Goal: Task Accomplishment & Management: Manage account settings

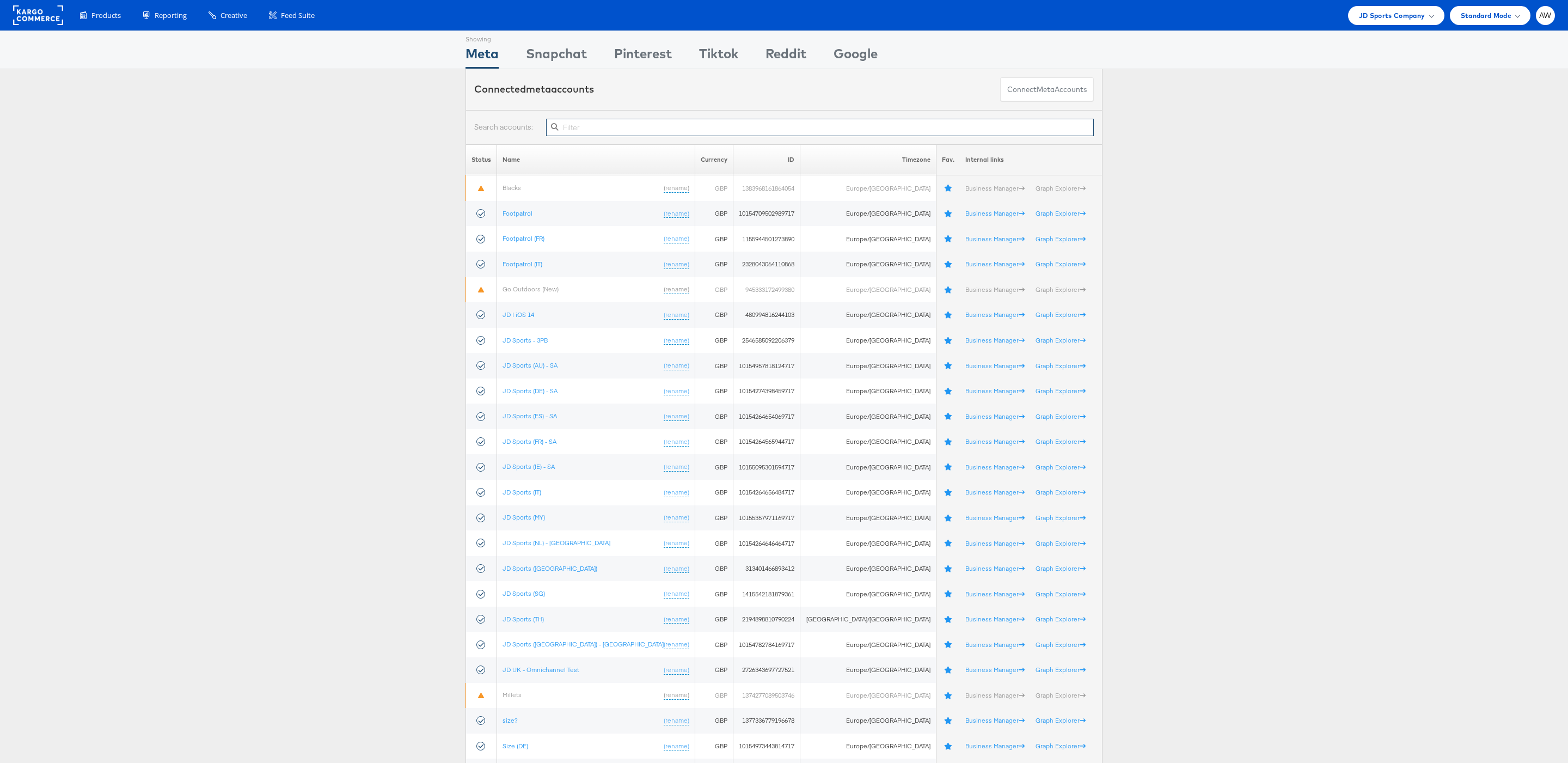
click at [597, 128] on input "text" at bounding box center [820, 128] width 548 height 17
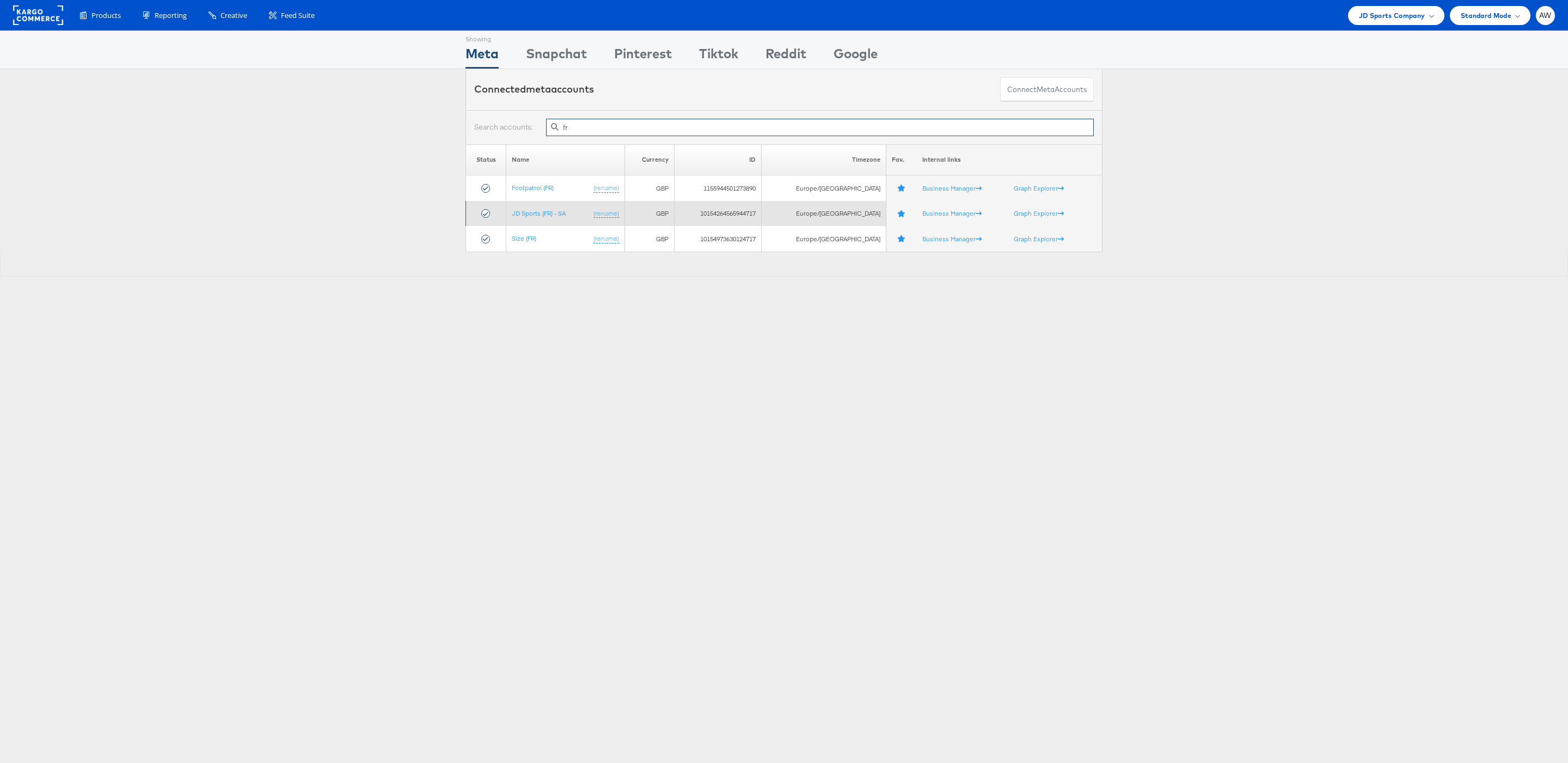
type input "fr"
click at [535, 222] on td "JD Sports (FR) - SA (rename)" at bounding box center [566, 213] width 118 height 25
click at [531, 216] on link "JD Sports (FR) - SA" at bounding box center [539, 213] width 54 height 8
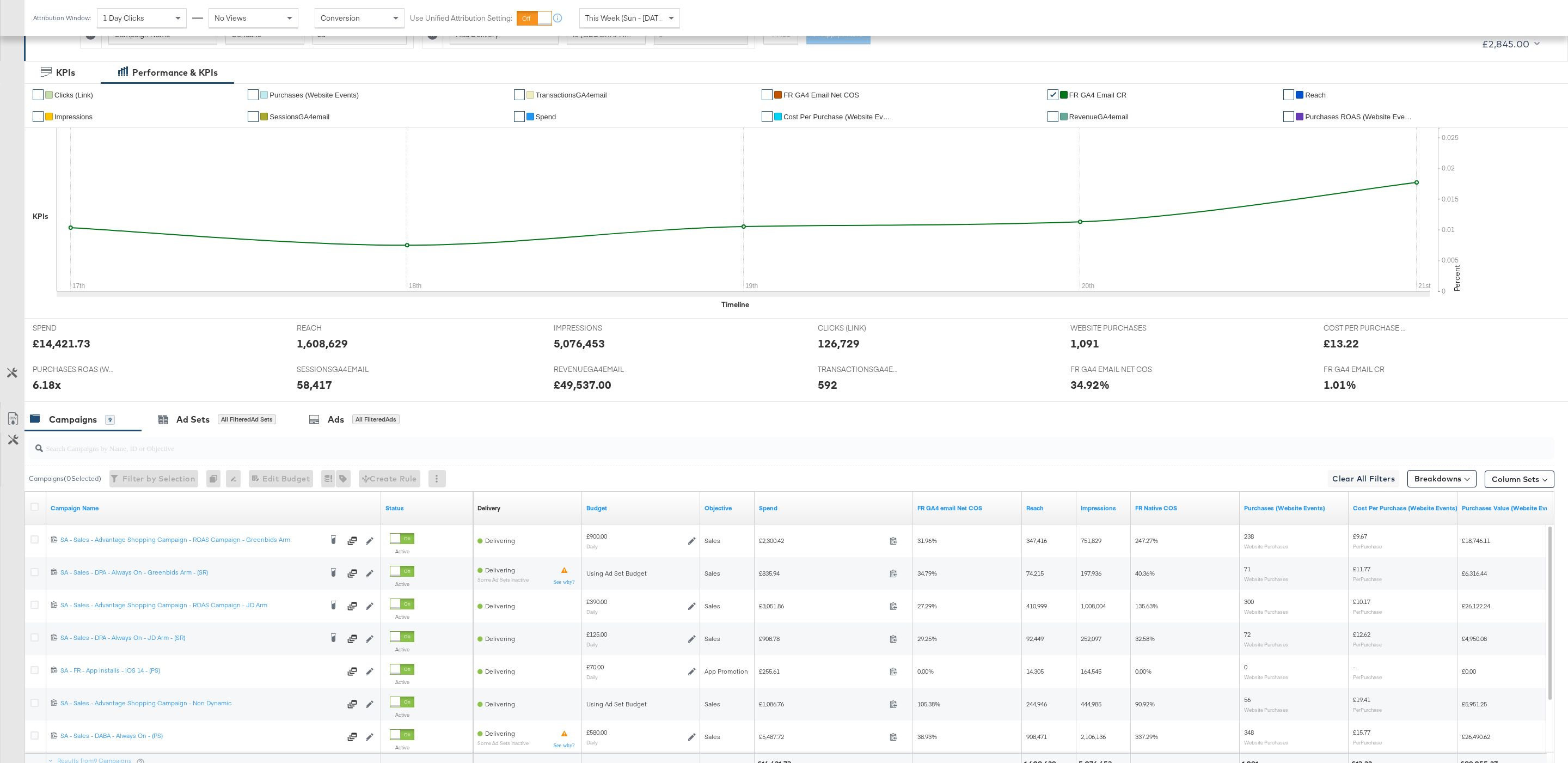
scroll to position [286, 0]
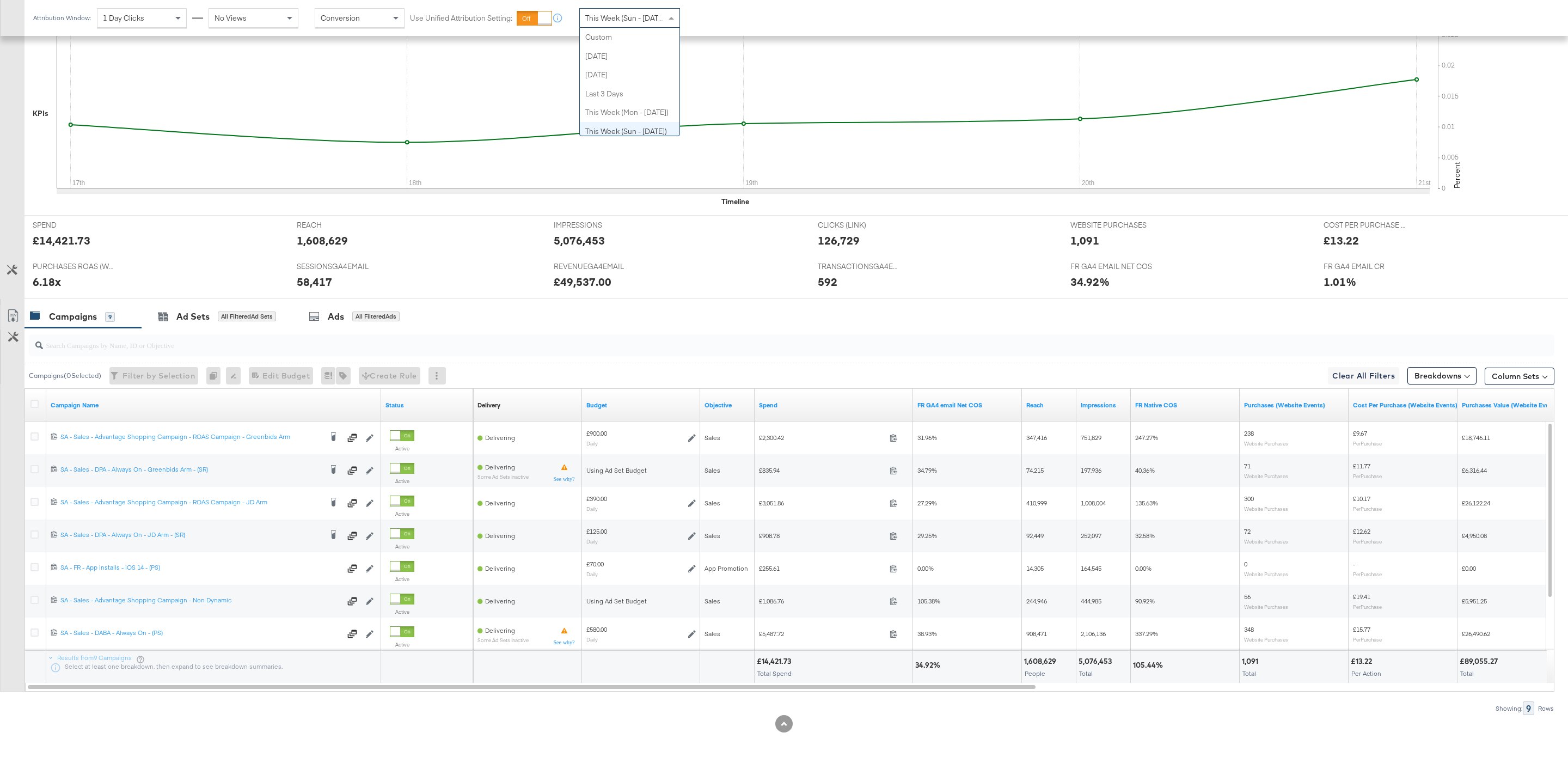
click at [635, 20] on span "This Week (Sun - Today)" at bounding box center [626, 17] width 82 height 10
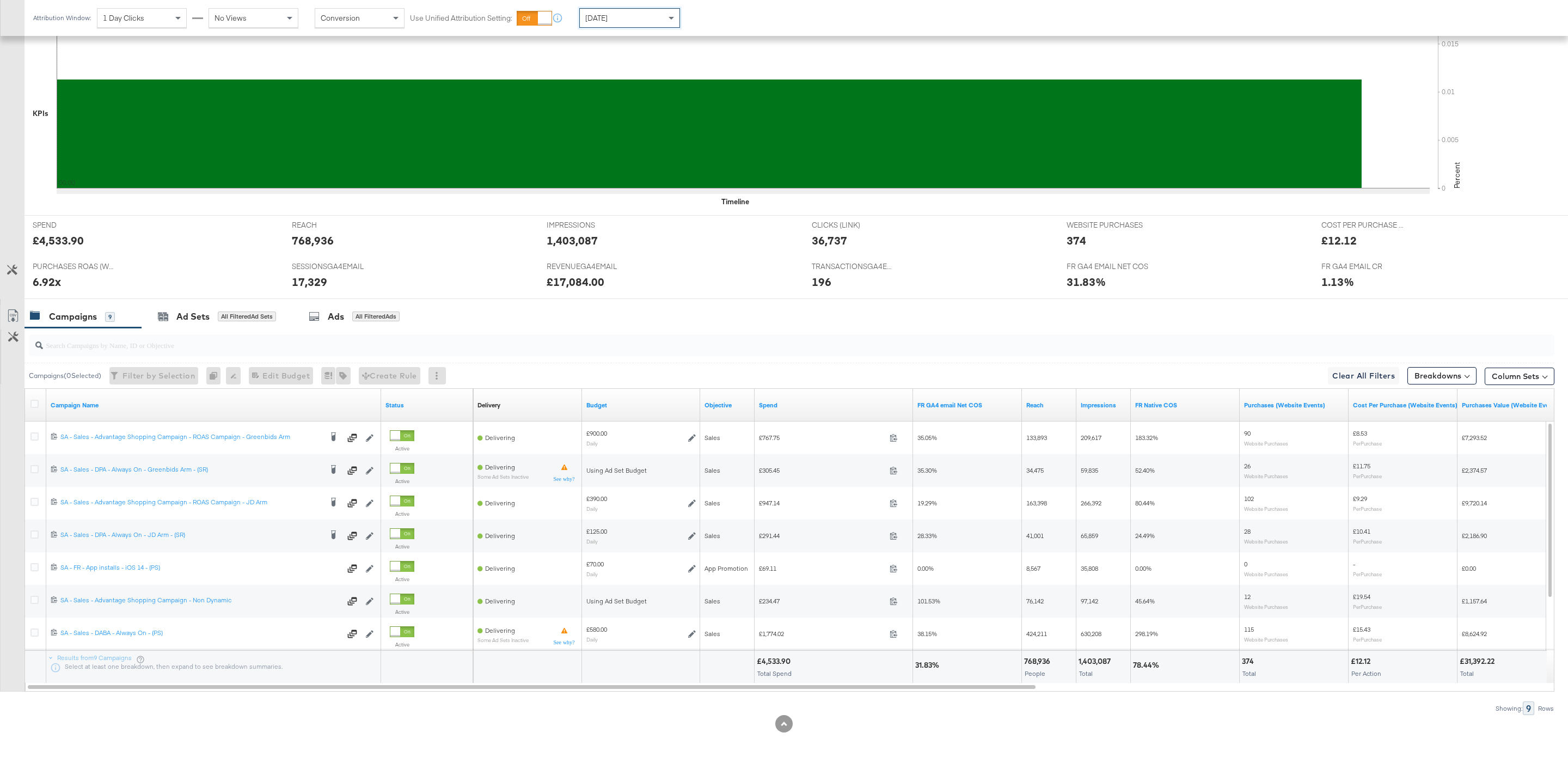
click at [612, 23] on div "Yesterday" at bounding box center [629, 17] width 100 height 18
click at [711, 22] on div "Aug 21st 2025" at bounding box center [709, 23] width 18 height 9
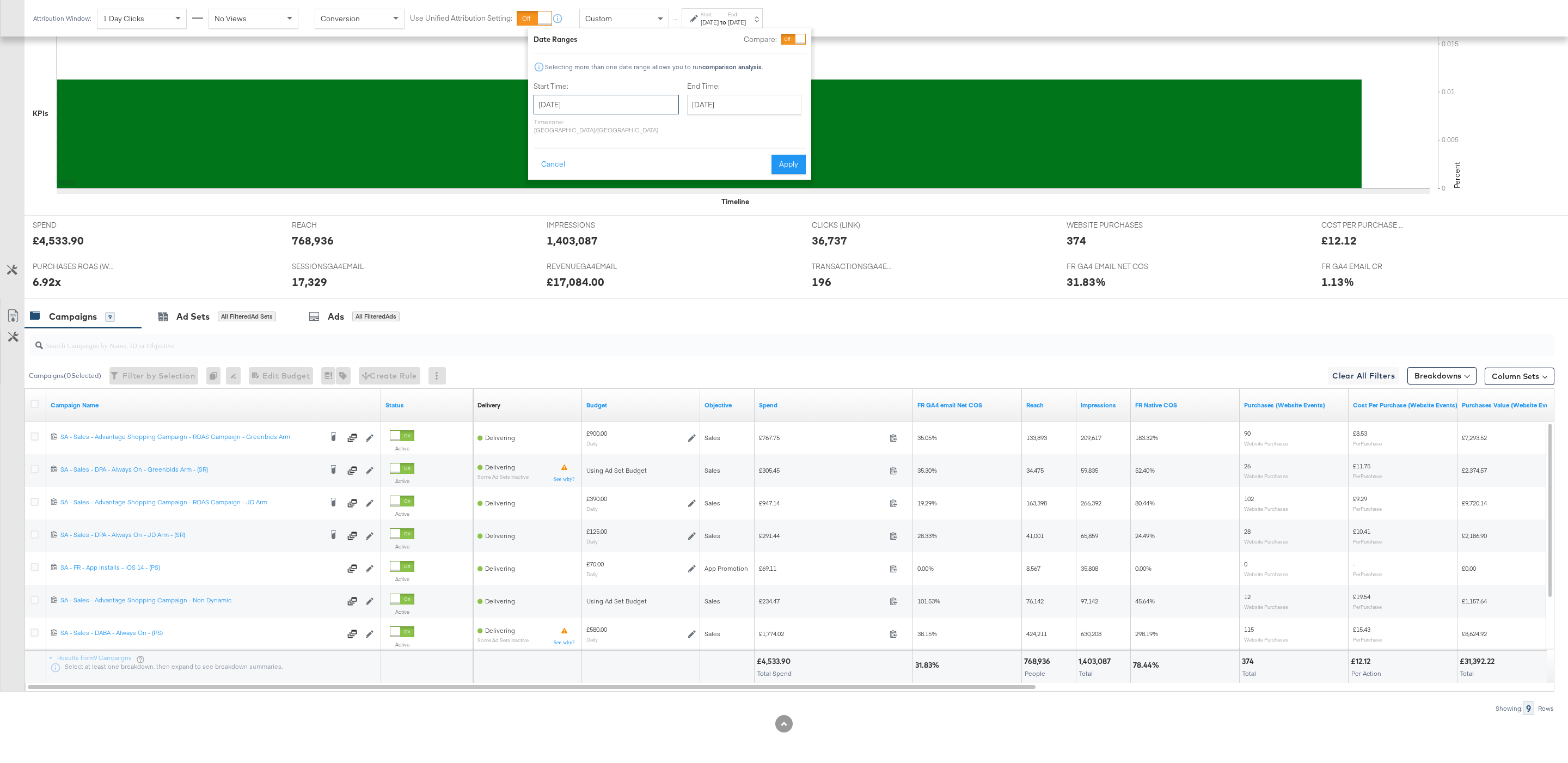
click at [576, 113] on input "August 21st 2025" at bounding box center [606, 104] width 145 height 20
click at [552, 208] on td "17" at bounding box center [546, 205] width 18 height 16
type input "August 17th 2025"
click at [703, 100] on input "August 21st 2025" at bounding box center [745, 104] width 115 height 20
click at [747, 202] on td "20" at bounding box center [755, 205] width 18 height 16
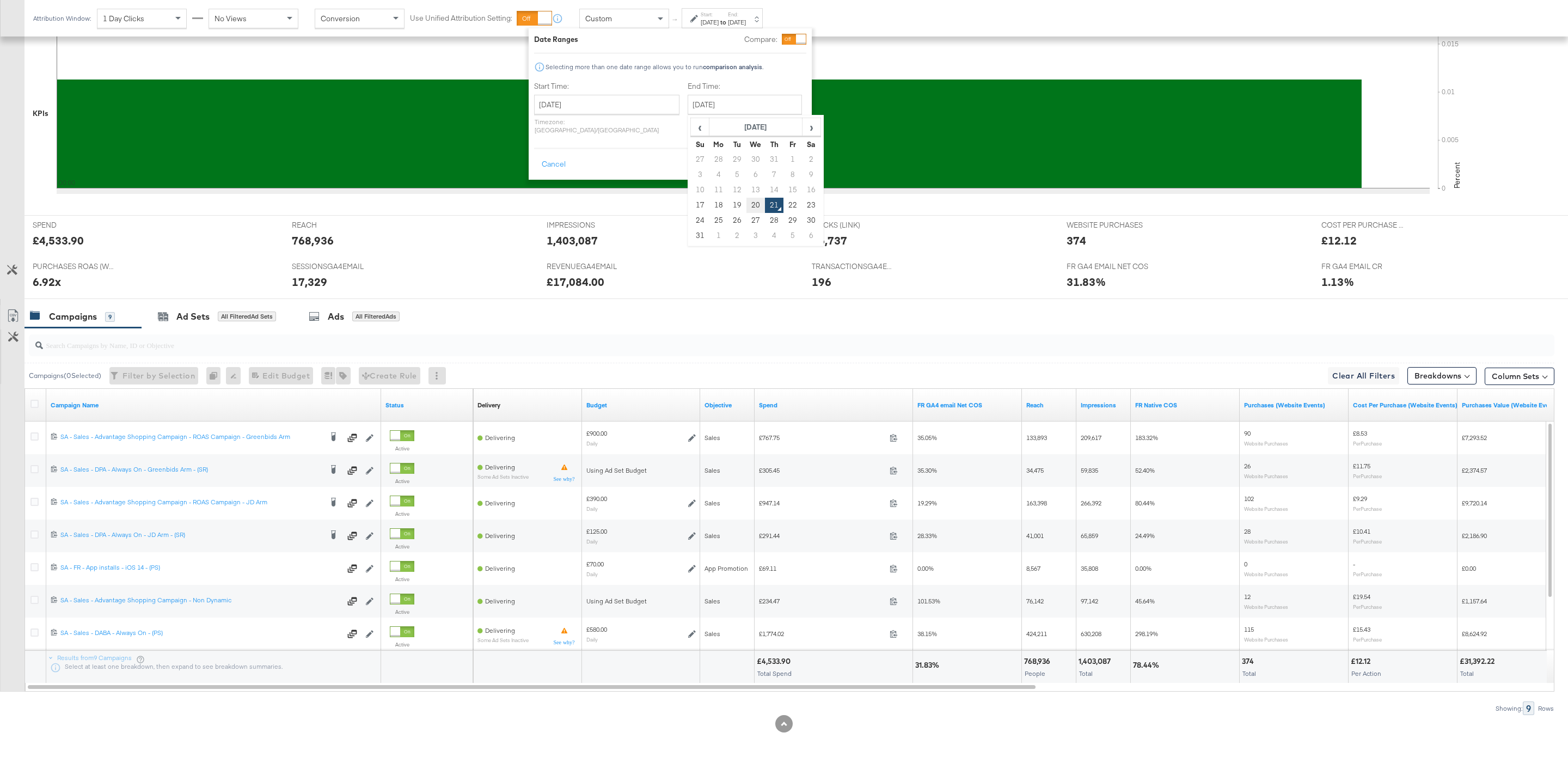
type input "August 20th 2025"
click at [774, 156] on button "Apply" at bounding box center [789, 164] width 34 height 20
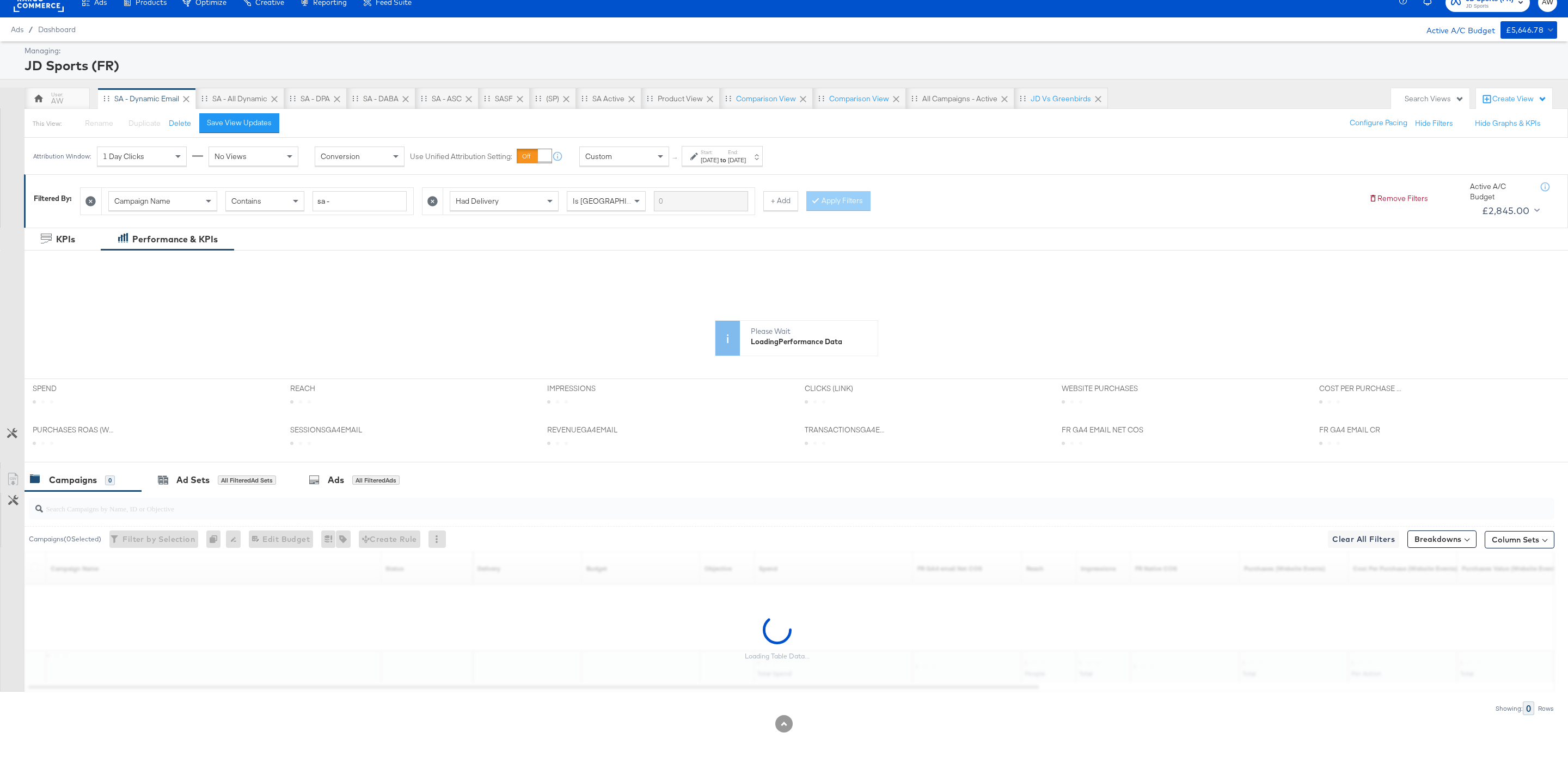
scroll to position [17, 0]
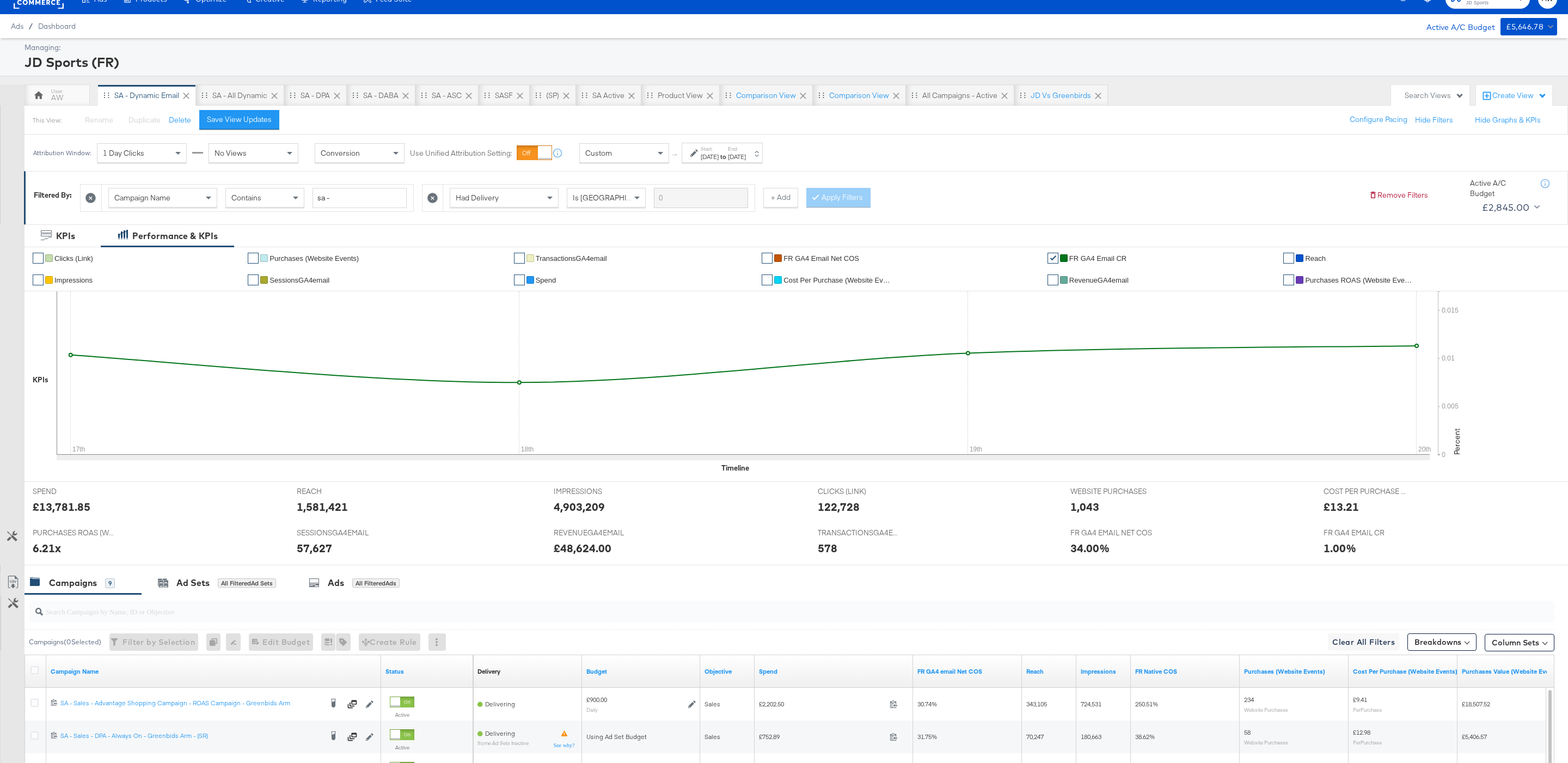
click at [1179, 143] on div "Attribution Window: 1 Day Clicks No Views Conversion Use Unified Attribution Se…" at bounding box center [784, 153] width 1568 height 36
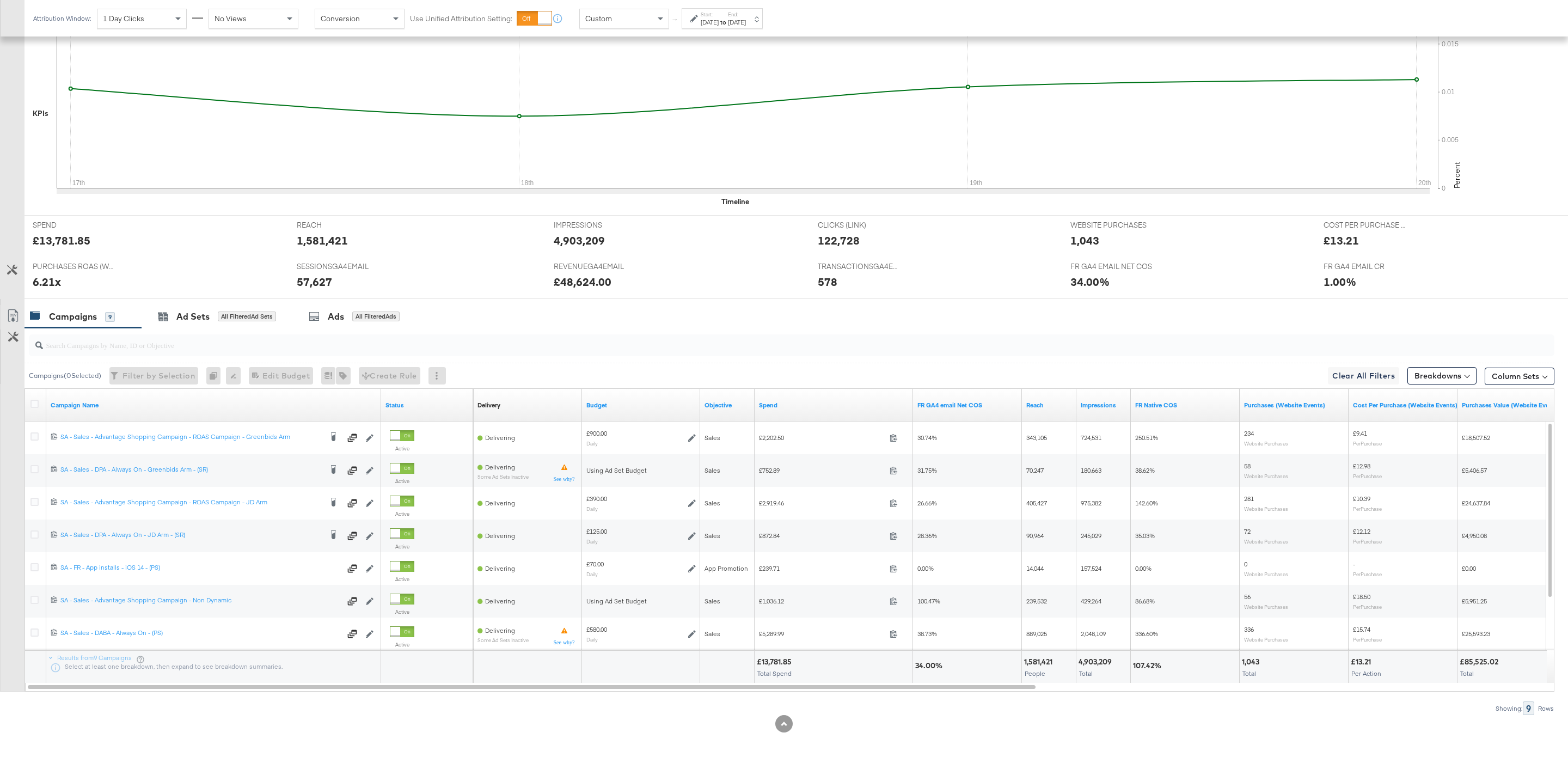
scroll to position [286, 0]
click at [390, 346] on input "search" at bounding box center [726, 341] width 1367 height 21
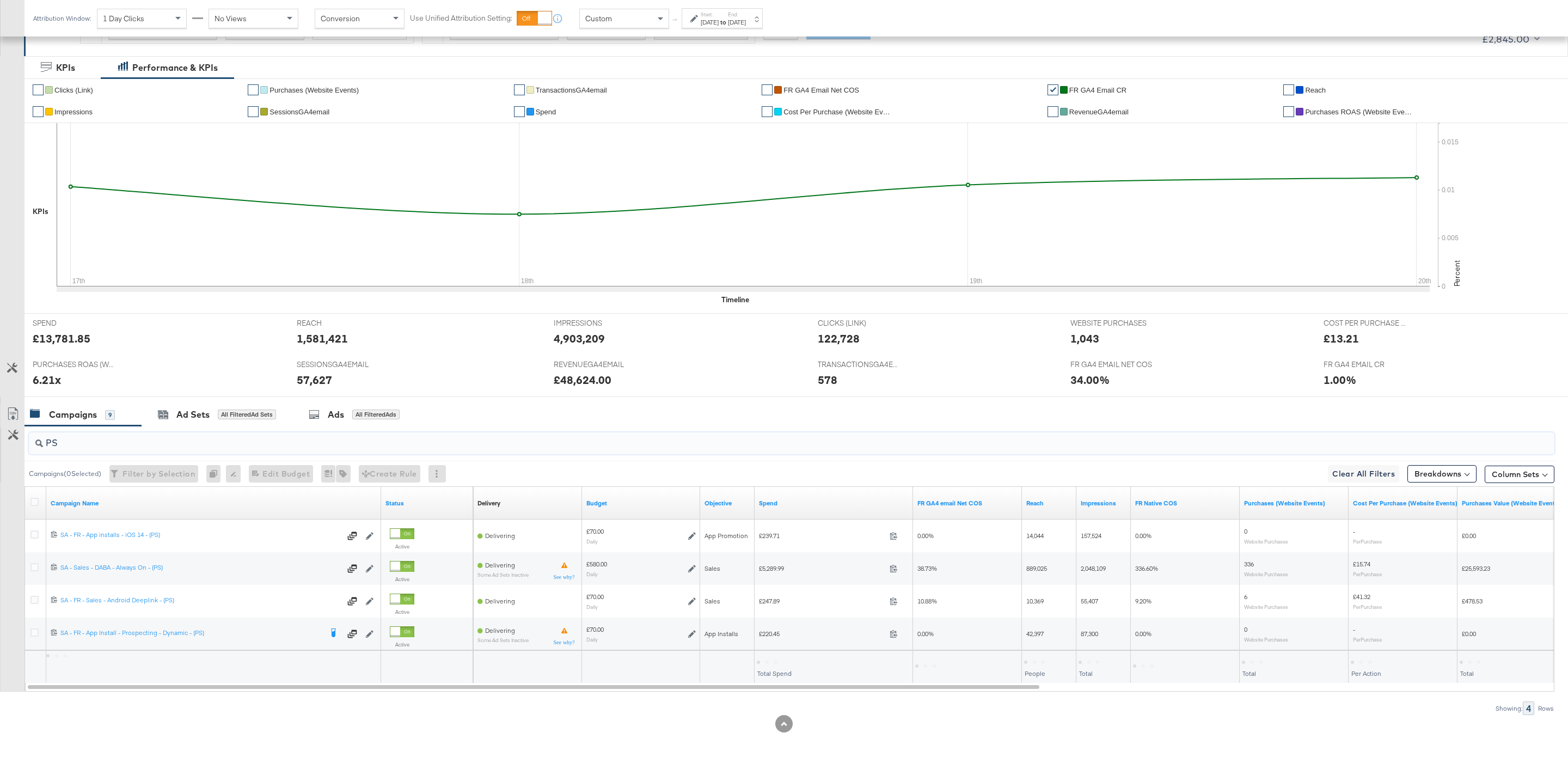
scroll to position [188, 0]
click at [482, 451] on div "PS" at bounding box center [791, 442] width 1525 height 22
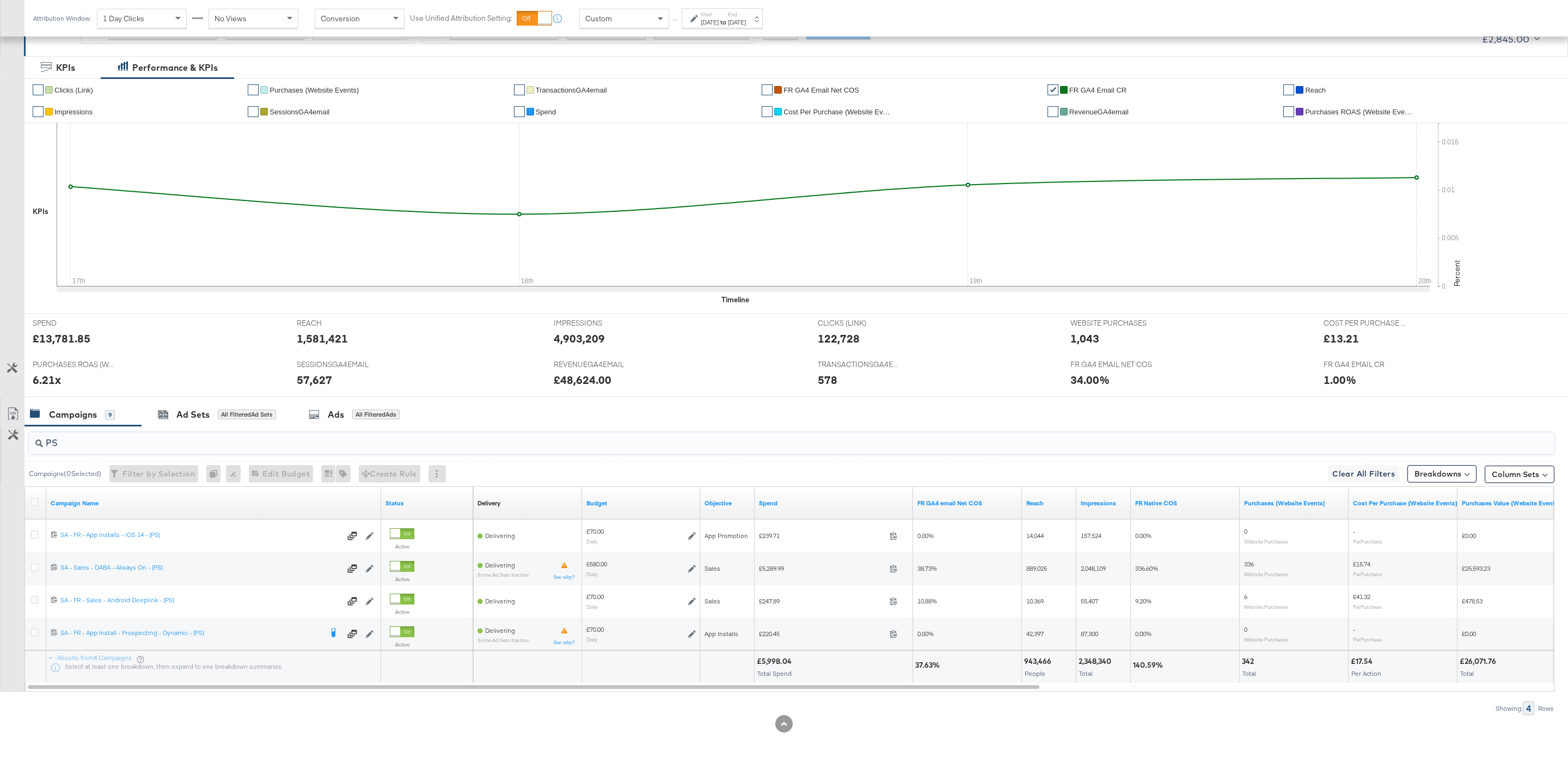
click at [482, 451] on div "PS" at bounding box center [791, 442] width 1525 height 22
type input "P"
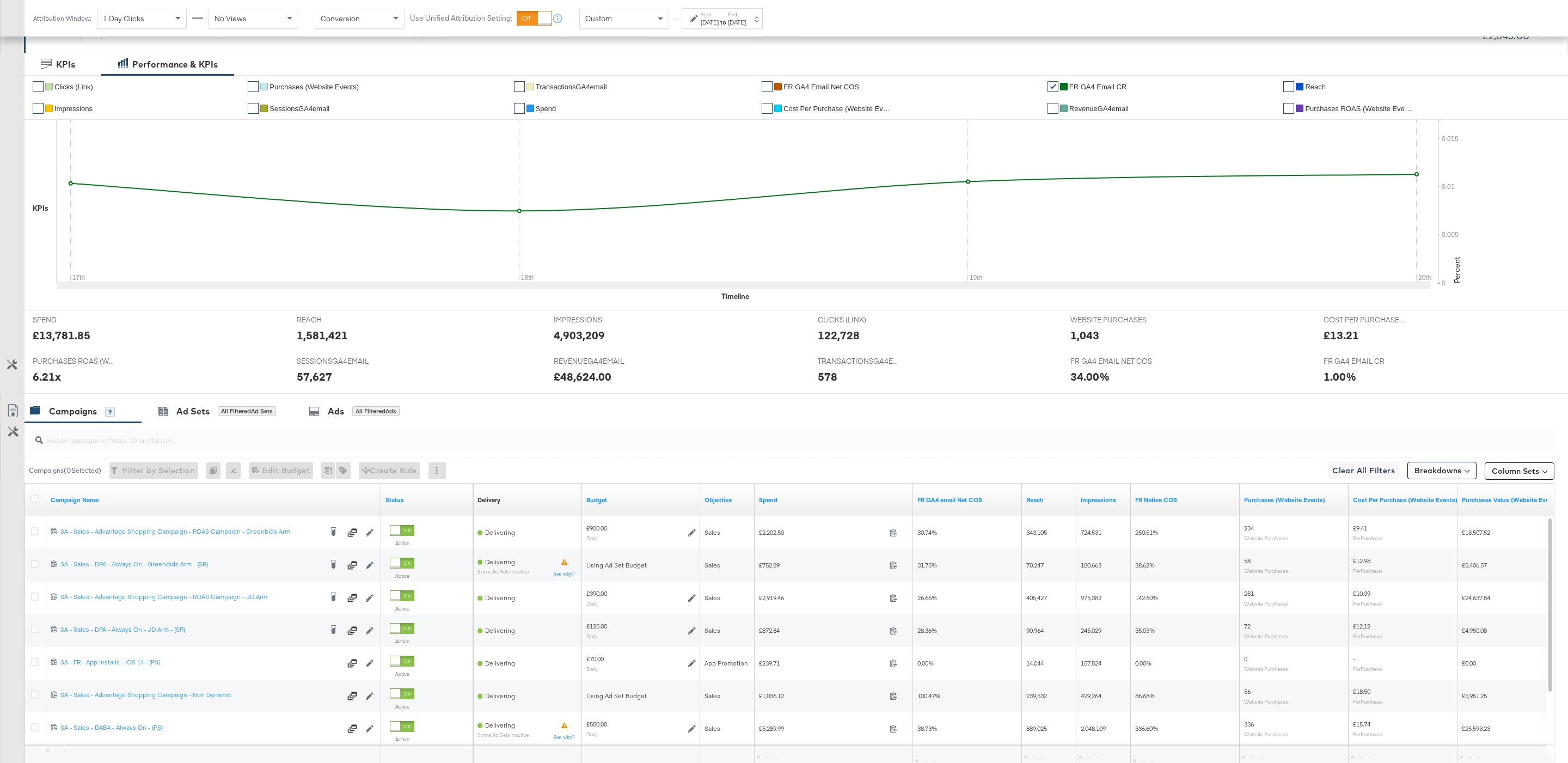
click at [482, 451] on div at bounding box center [791, 440] width 1525 height 22
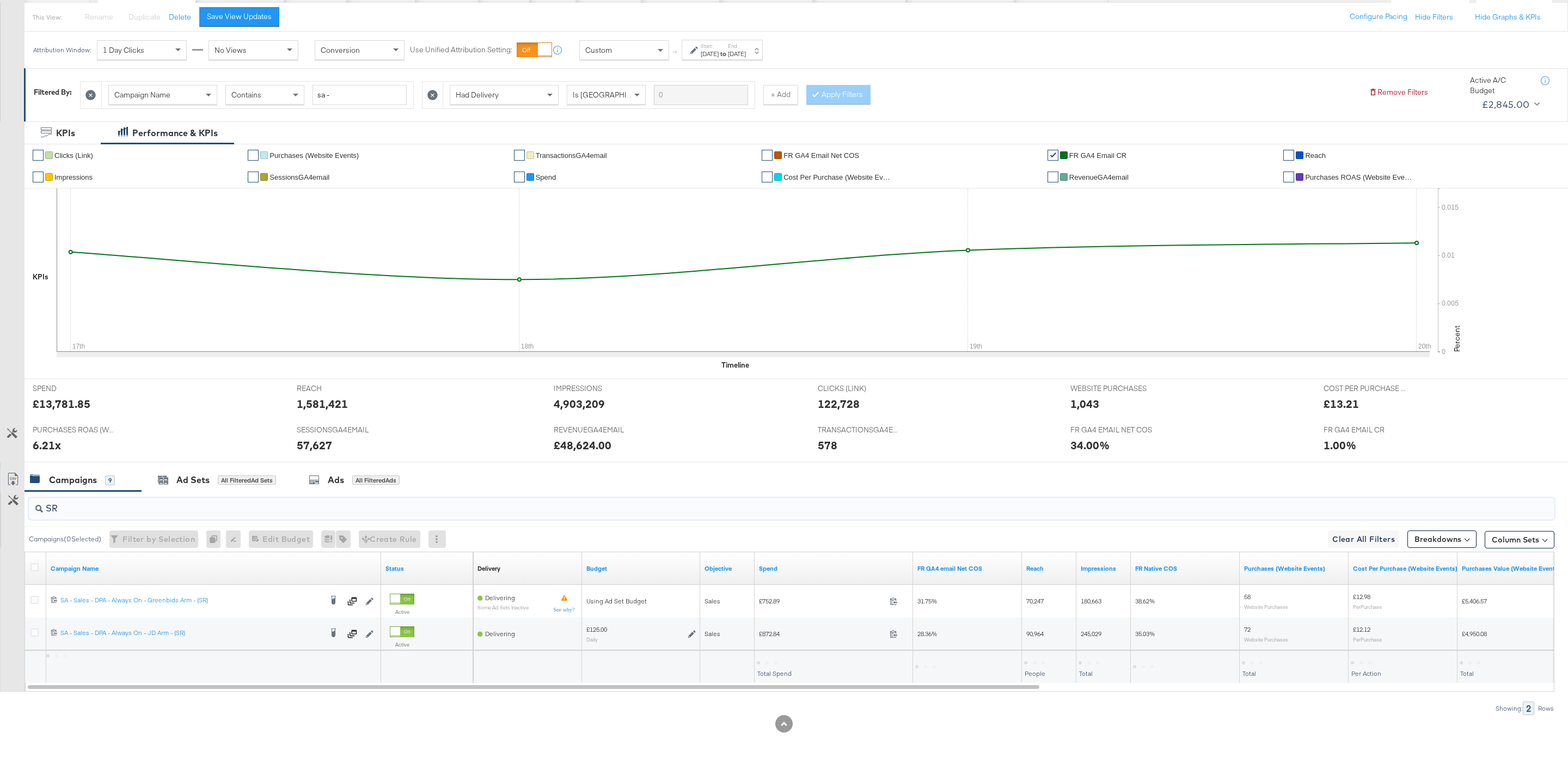
scroll to position [123, 0]
type input "SR"
click at [108, 501] on input "SR" at bounding box center [726, 504] width 1367 height 21
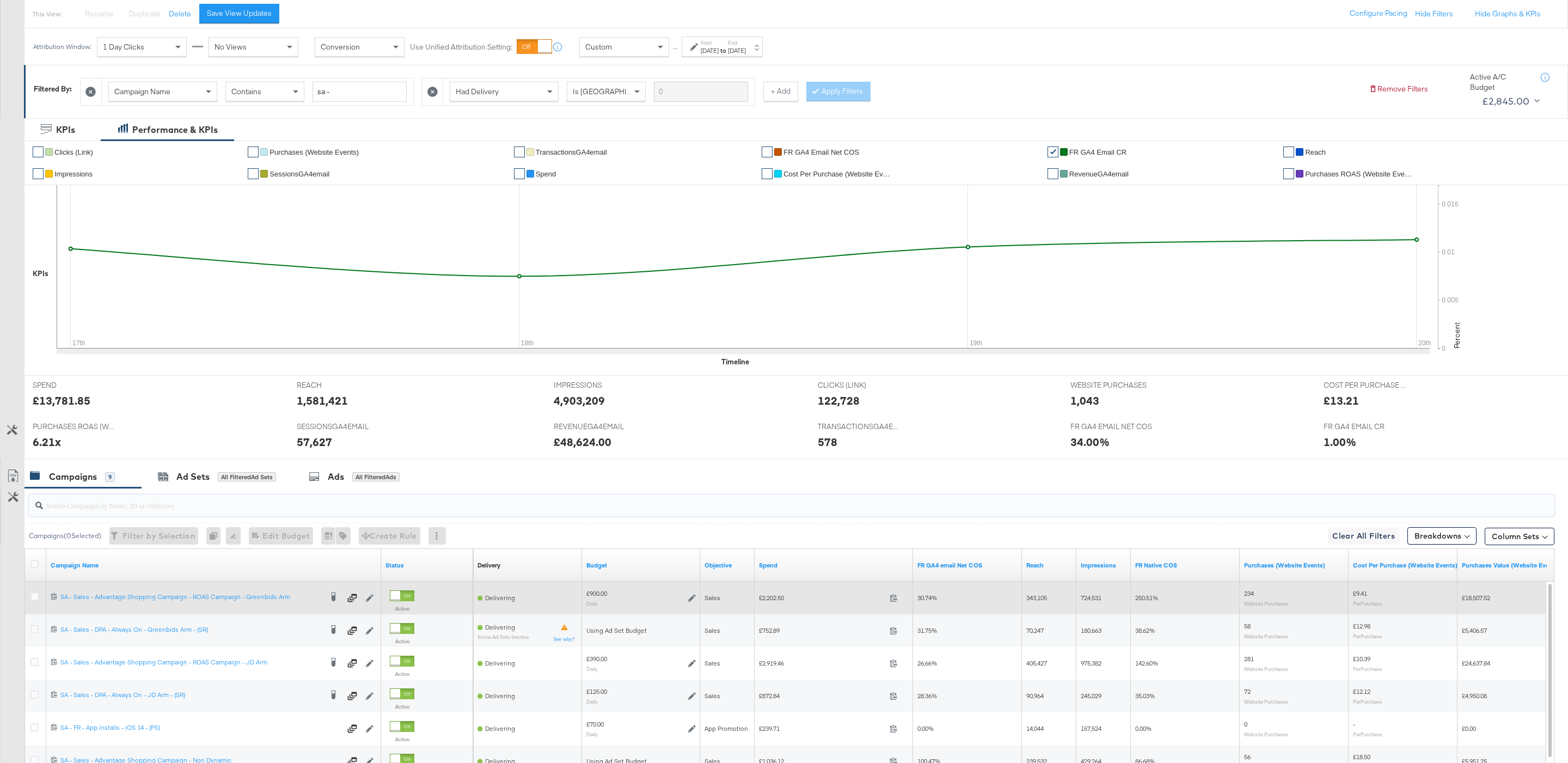
scroll to position [203, 0]
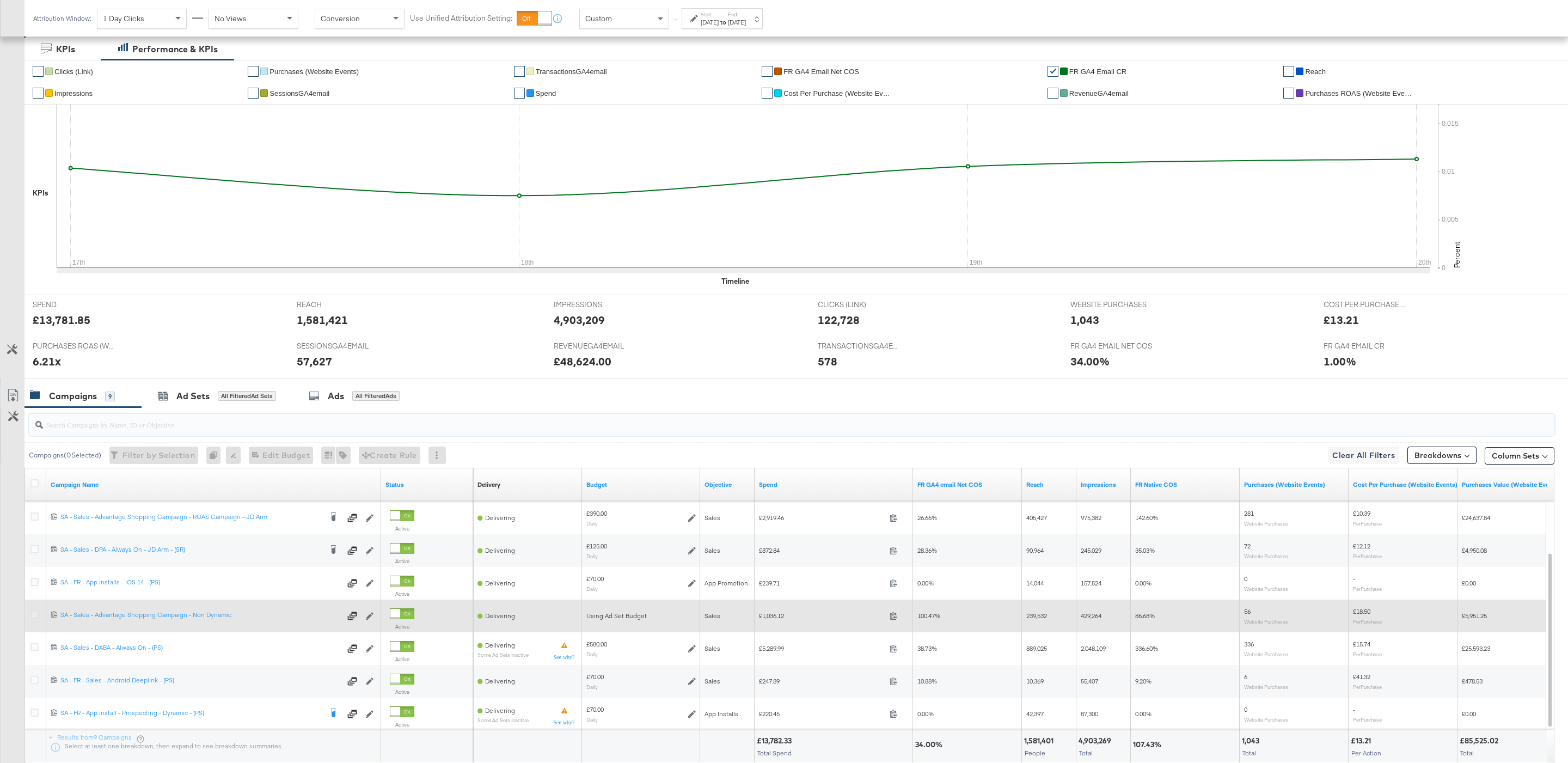
click at [36, 617] on icon at bounding box center [34, 614] width 8 height 8
click at [0, 0] on input "checkbox" at bounding box center [0, 0] width 0 height 0
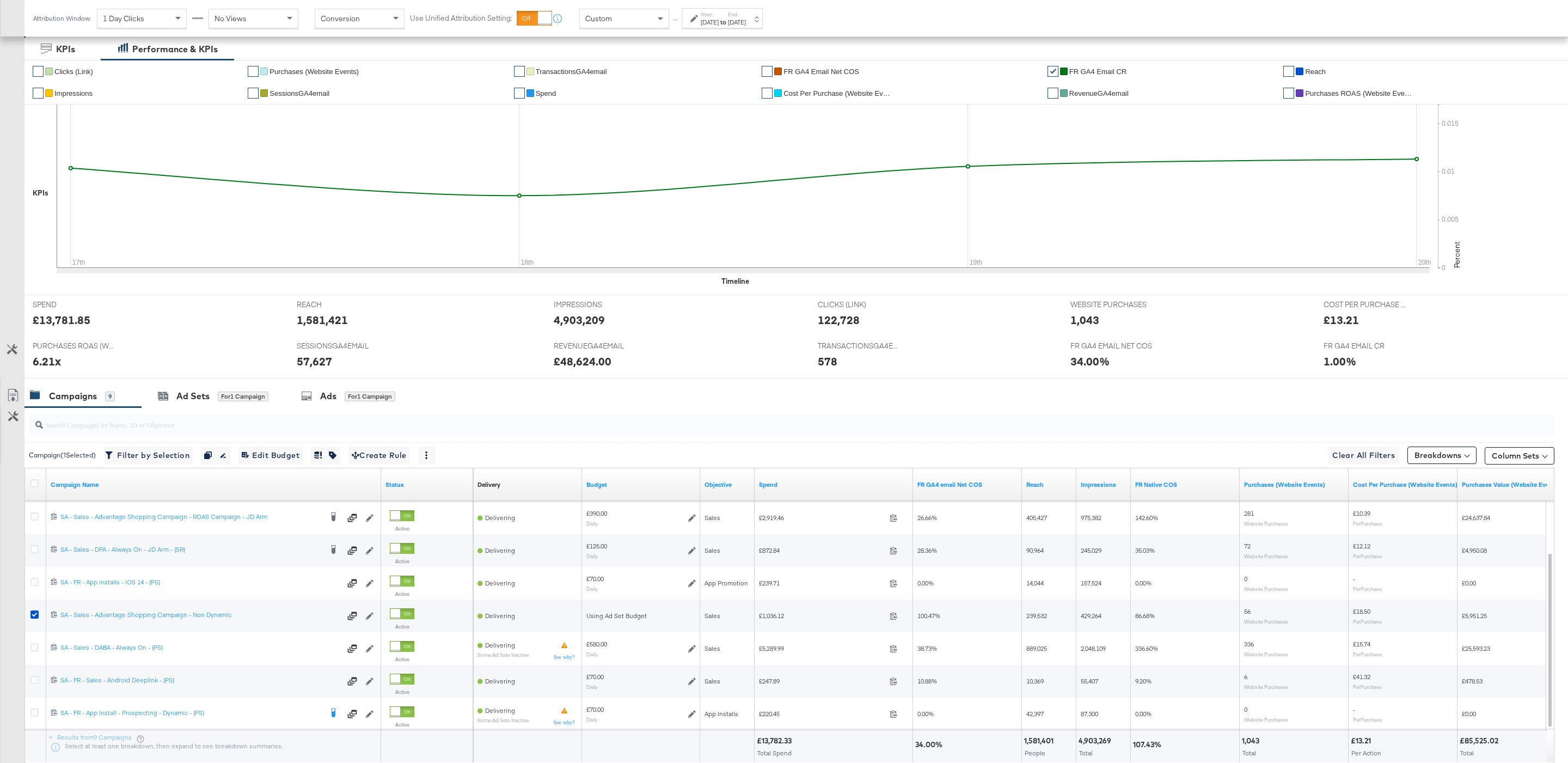
click at [628, 4] on div "Attribution Window: 1 Day Clicks No Views Conversion Use Unified Attribution Se…" at bounding box center [400, 18] width 752 height 36
click at [630, 16] on div "Custom" at bounding box center [624, 18] width 89 height 18
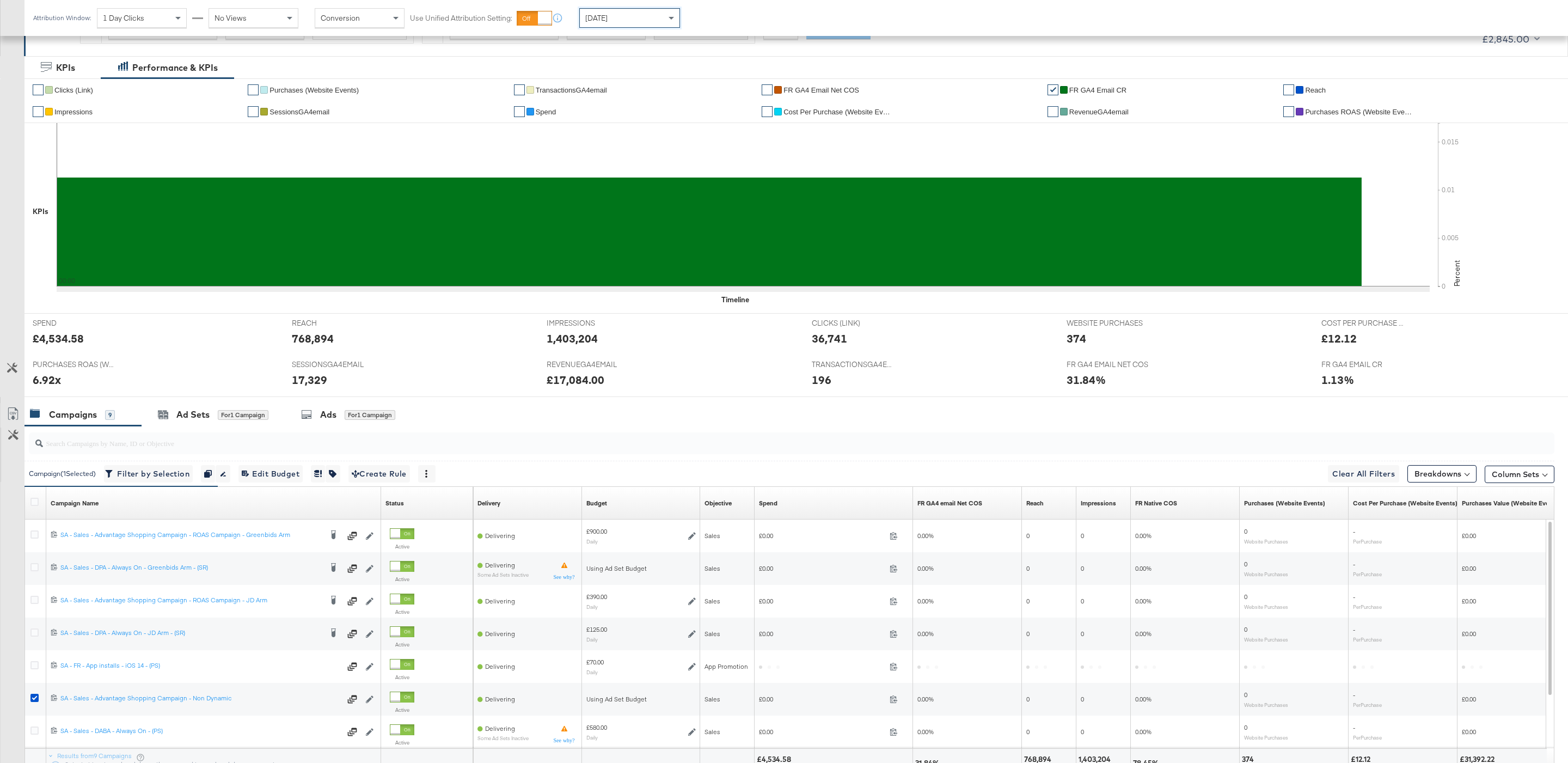
scroll to position [286, 0]
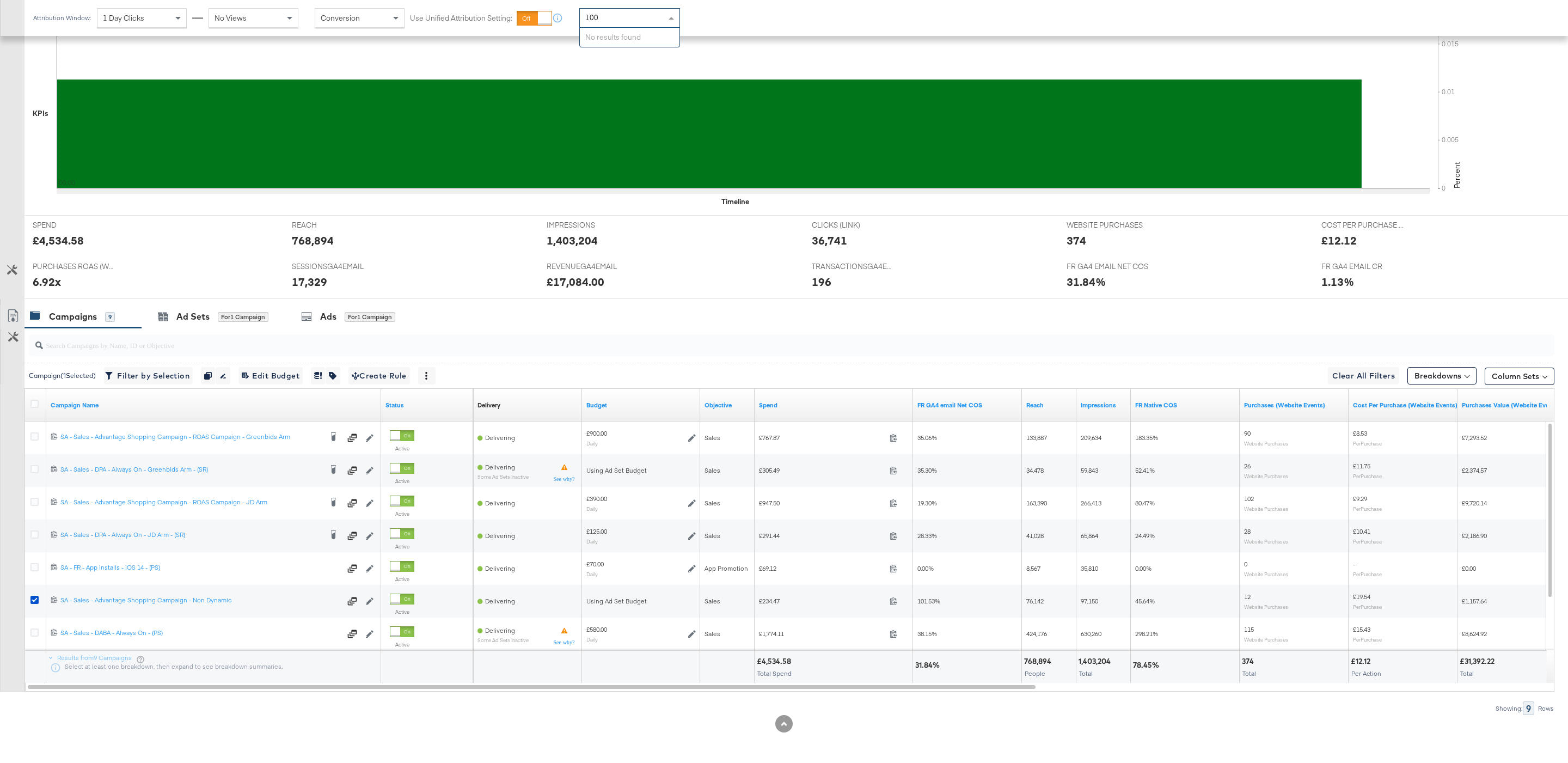
type input "100"
type input "1"
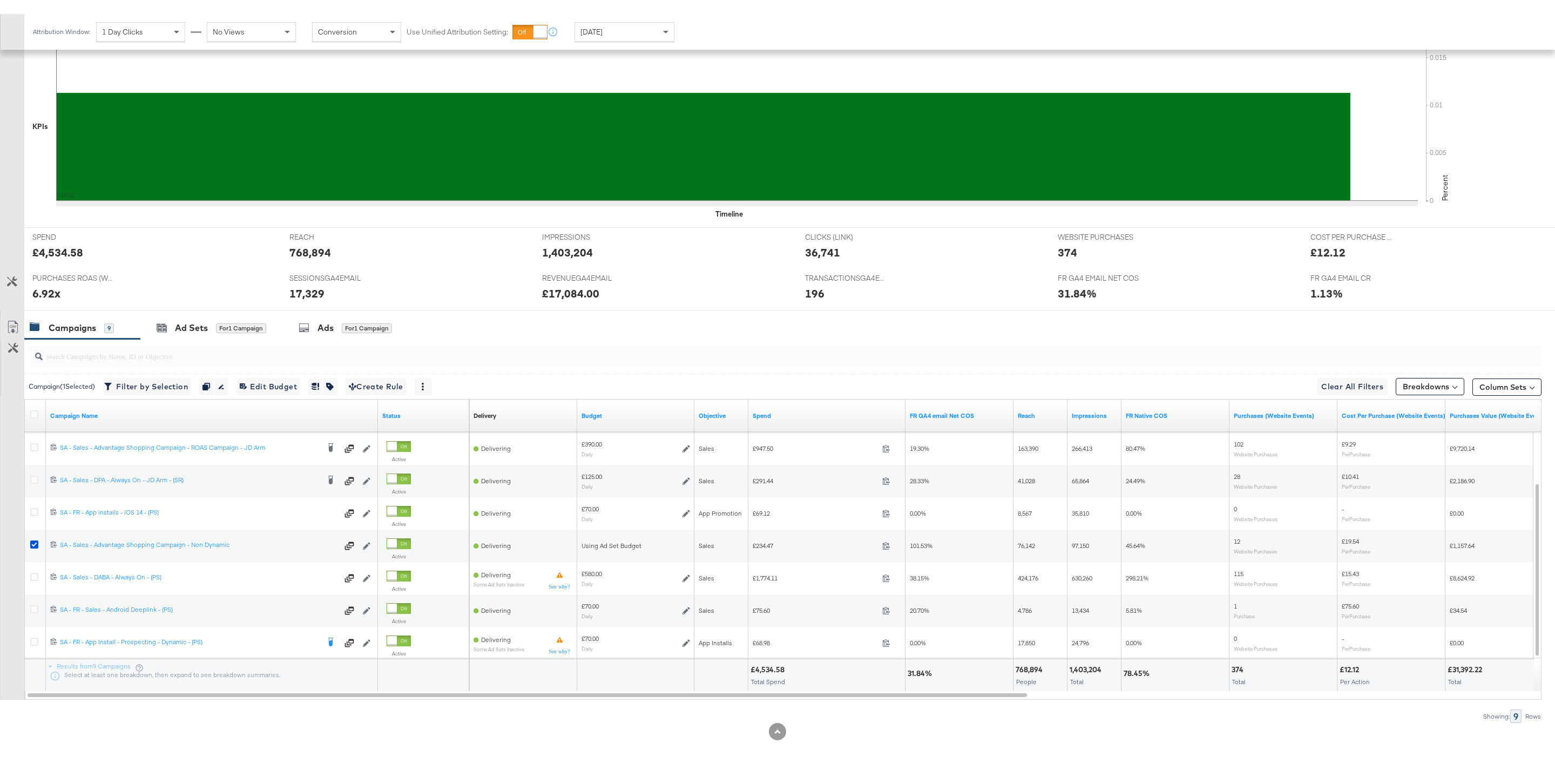
scroll to position [256, 0]
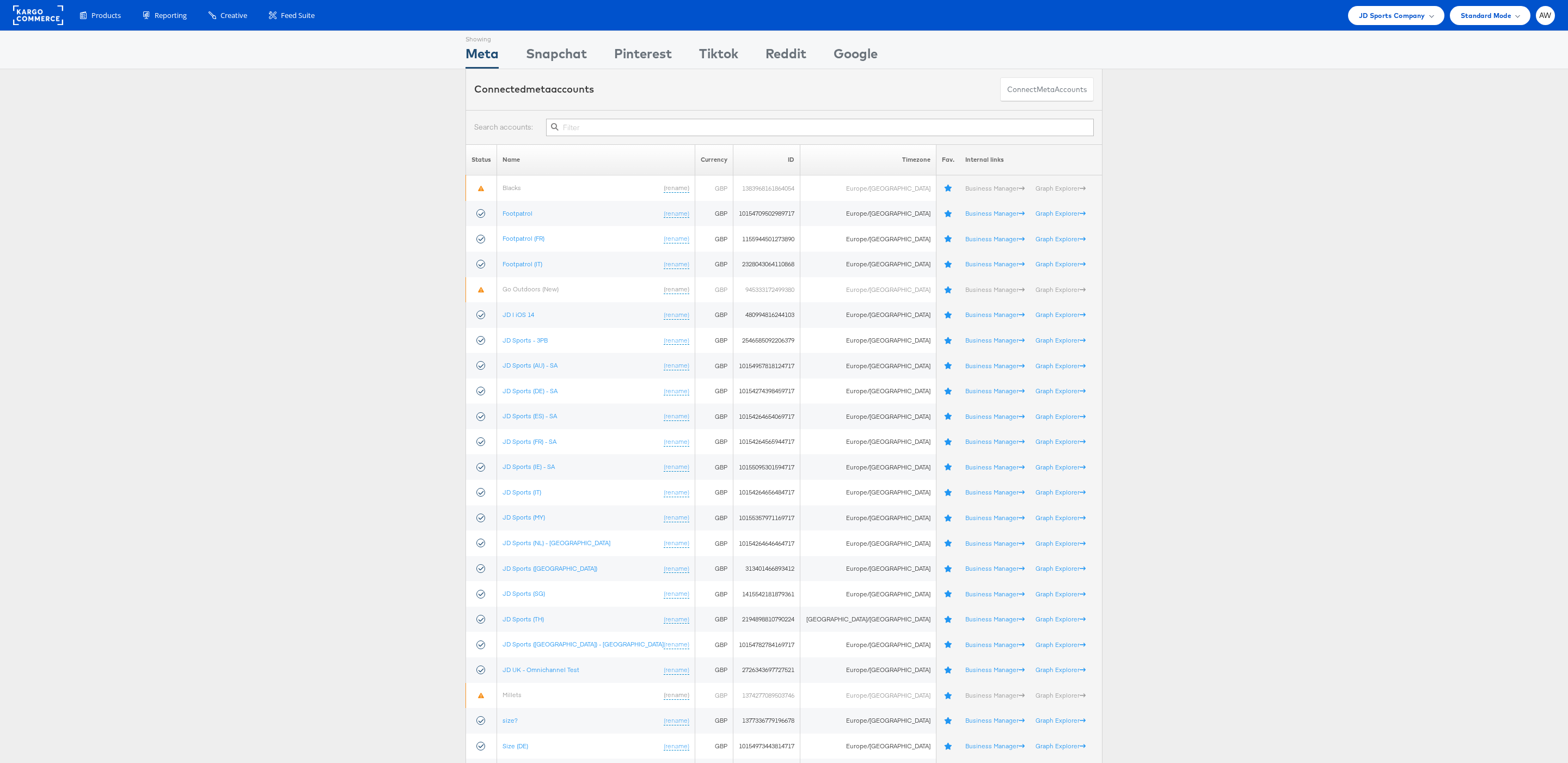
click at [678, 136] on input "text" at bounding box center [820, 128] width 548 height 17
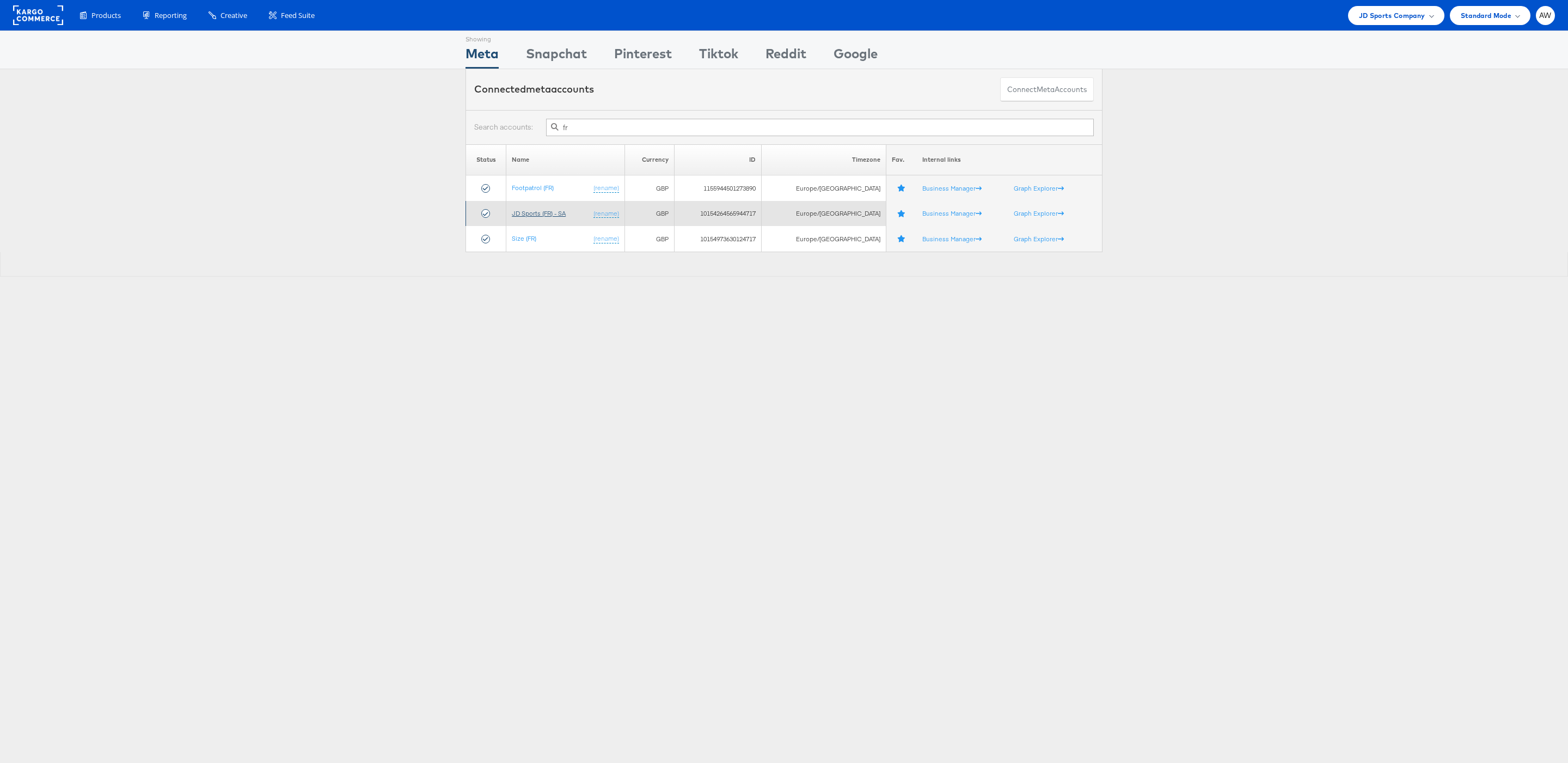
type input "fr"
click at [554, 215] on link "JD Sports (FR) - SA" at bounding box center [539, 213] width 54 height 8
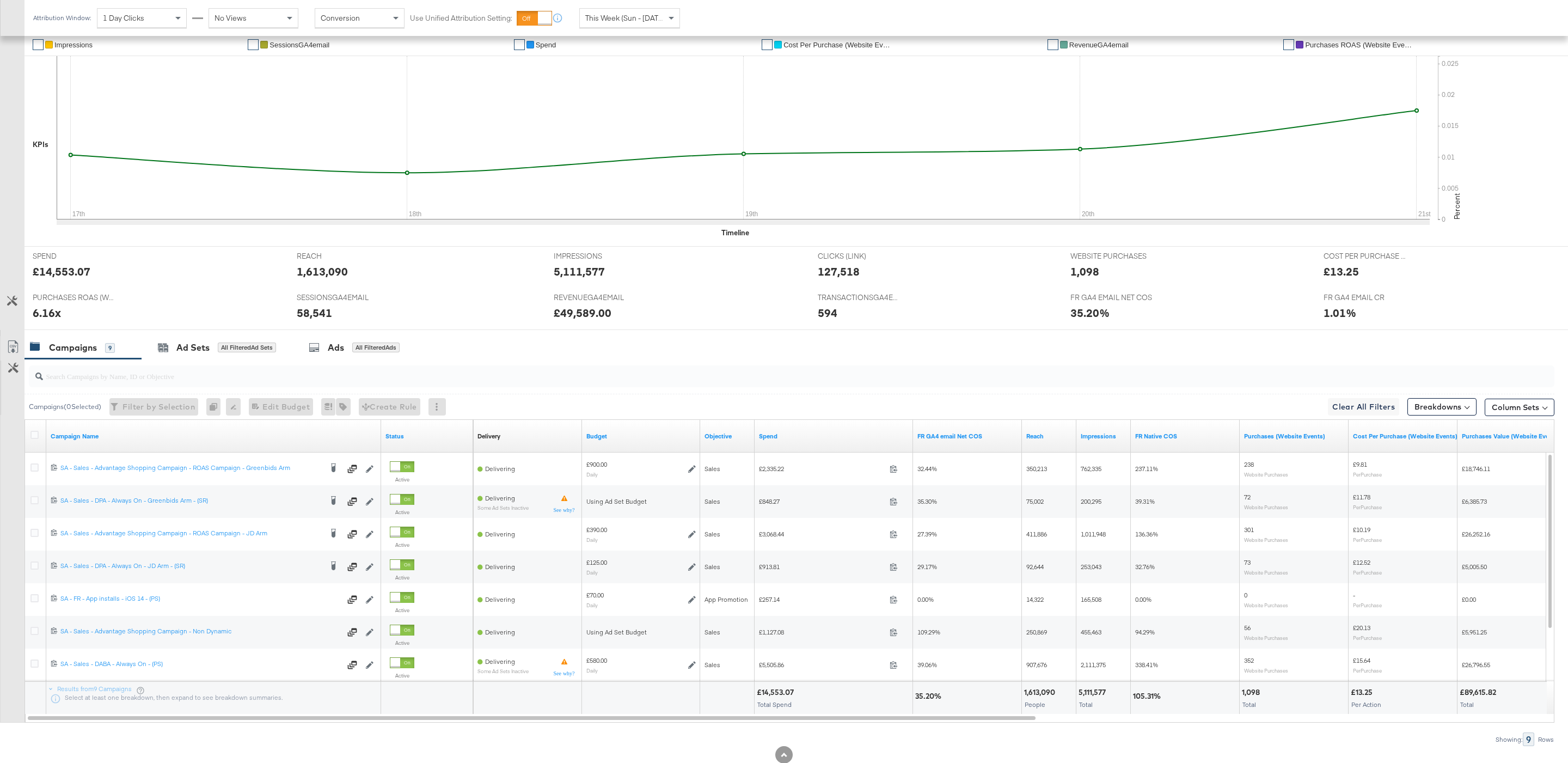
scroll to position [286, 0]
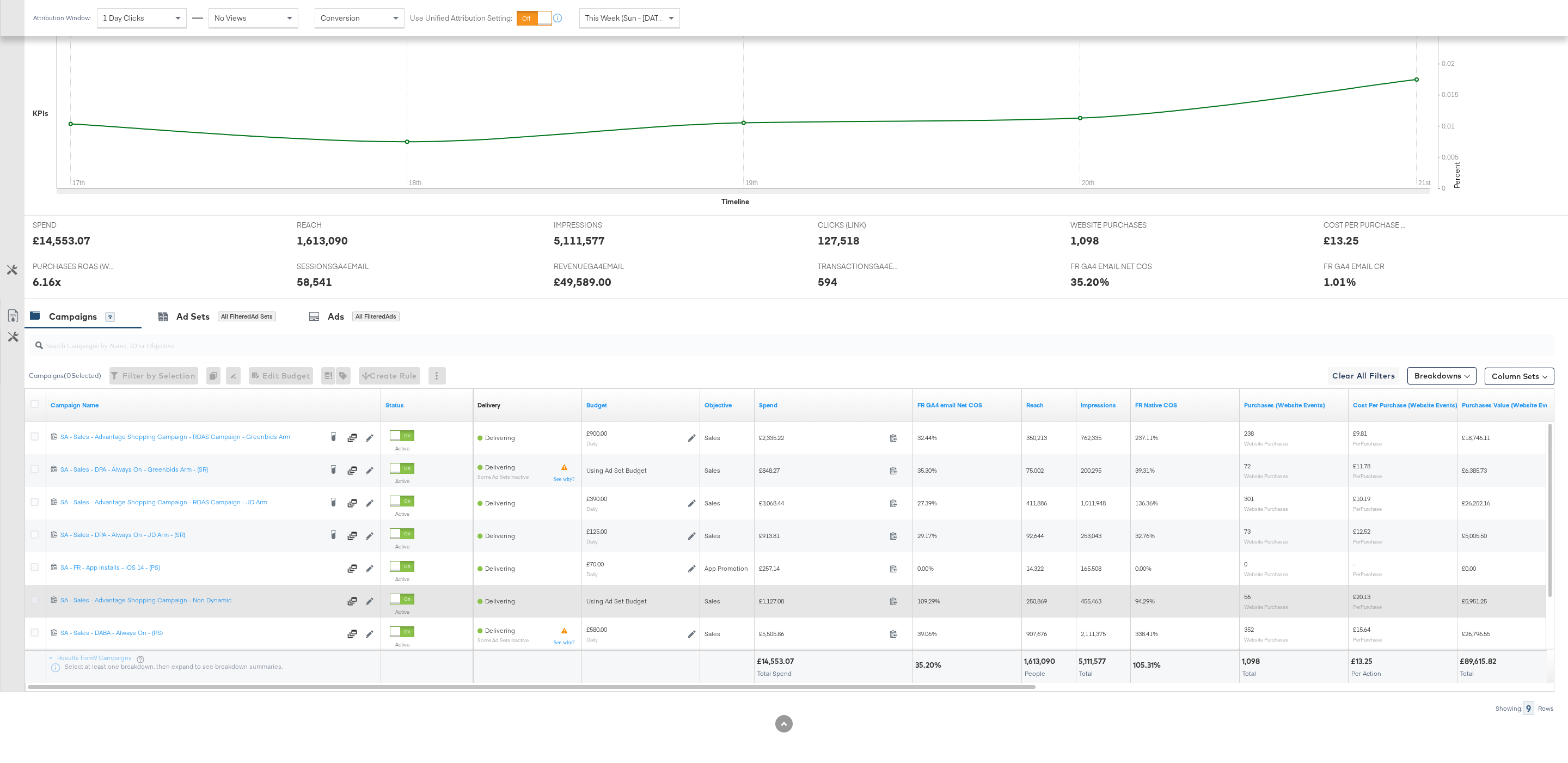
click at [37, 599] on icon at bounding box center [34, 599] width 8 height 8
click at [0, 0] on input "checkbox" at bounding box center [0, 0] width 0 height 0
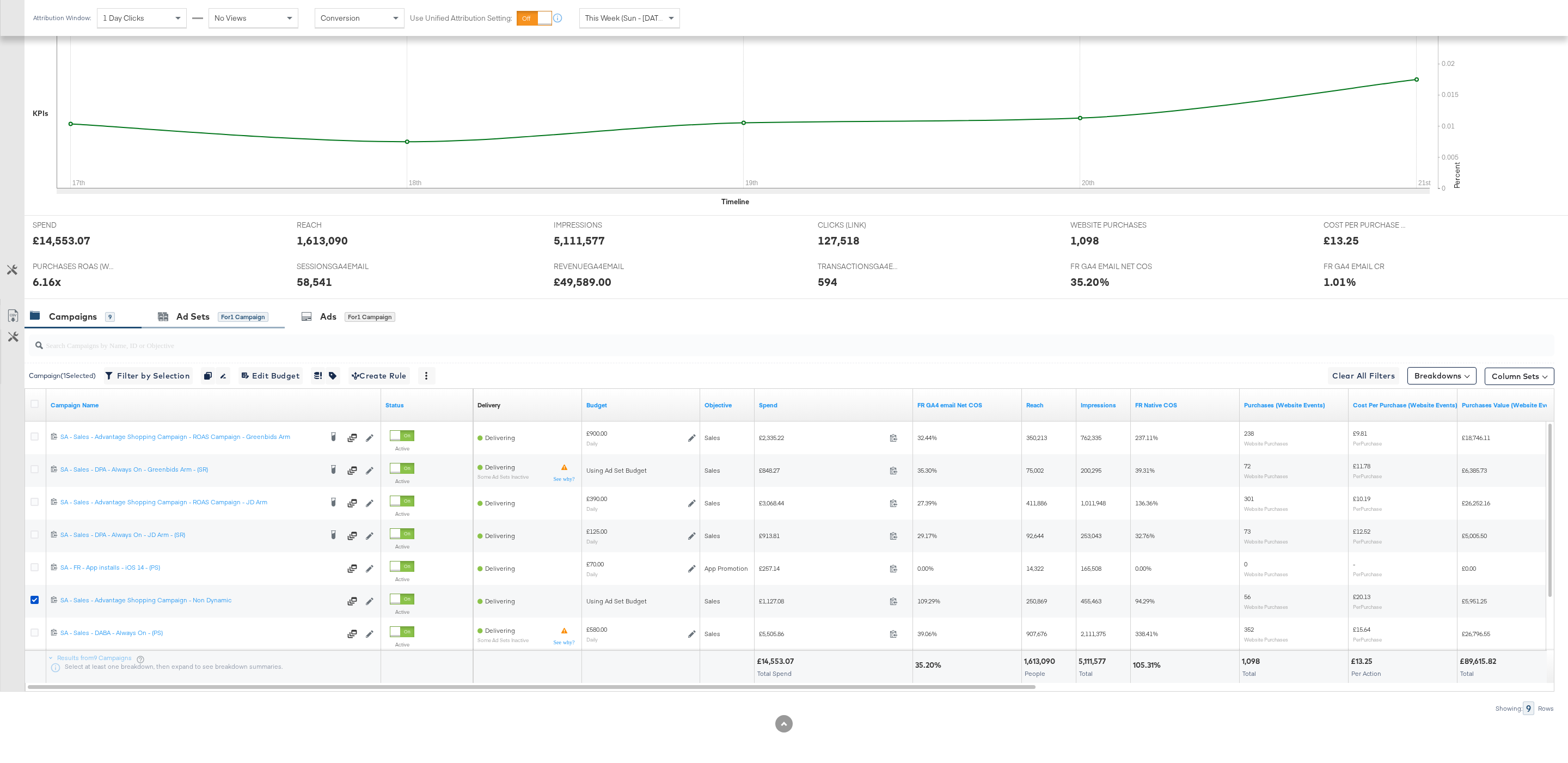
click at [277, 313] on div "Ad Sets for 1 Campaign" at bounding box center [213, 316] width 143 height 23
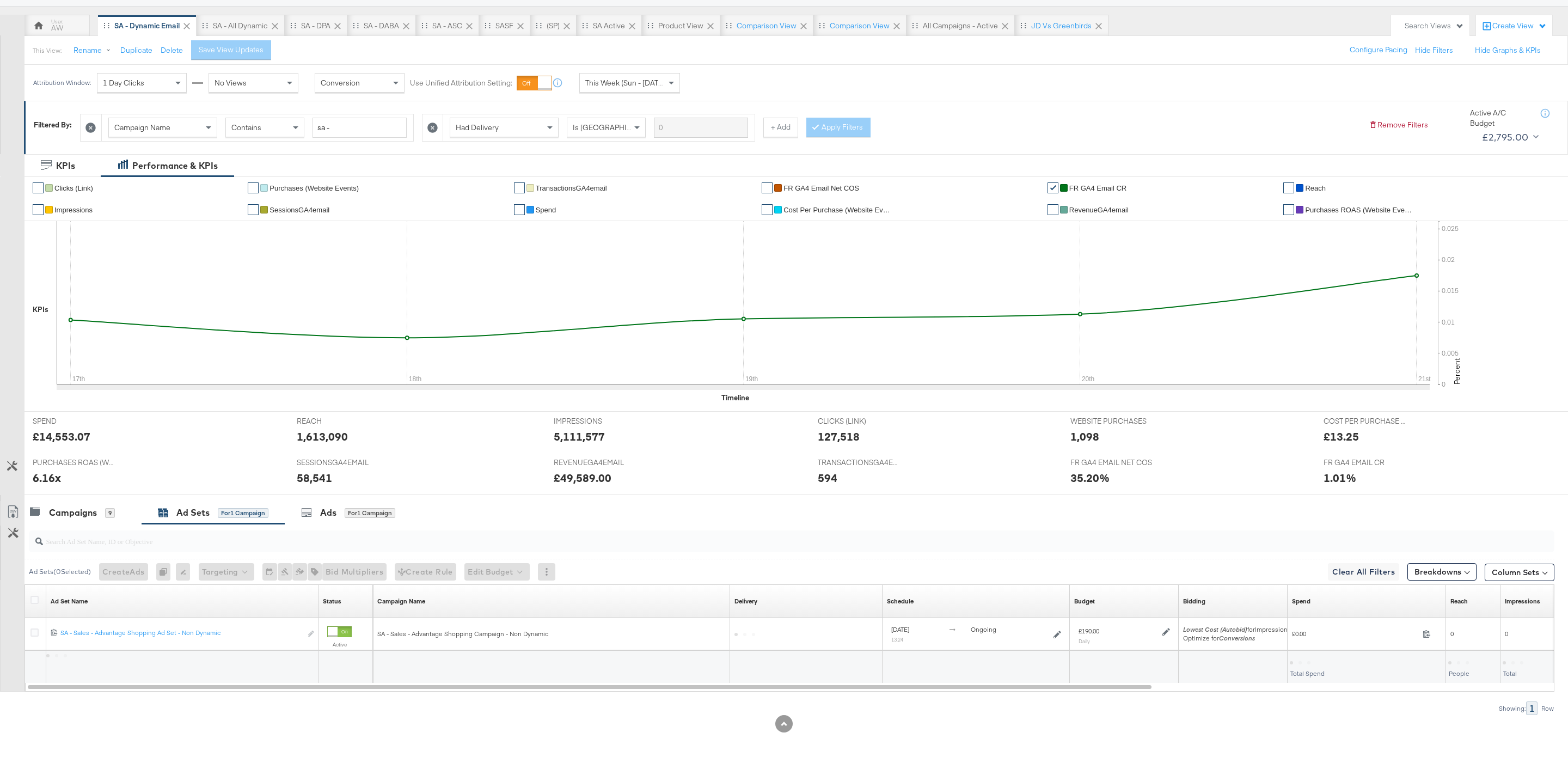
scroll to position [90, 0]
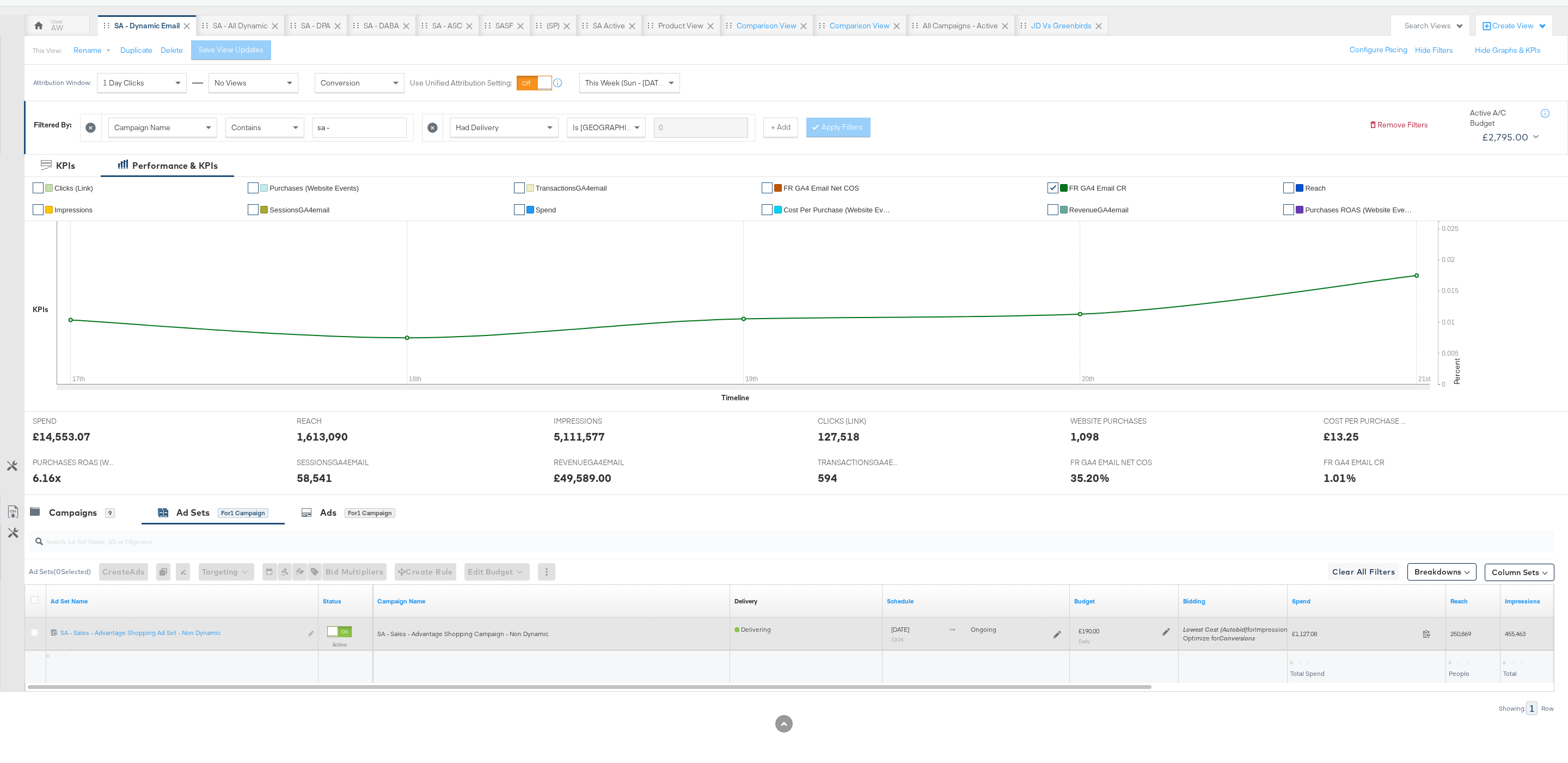
click at [1169, 633] on icon at bounding box center [1166, 631] width 8 height 8
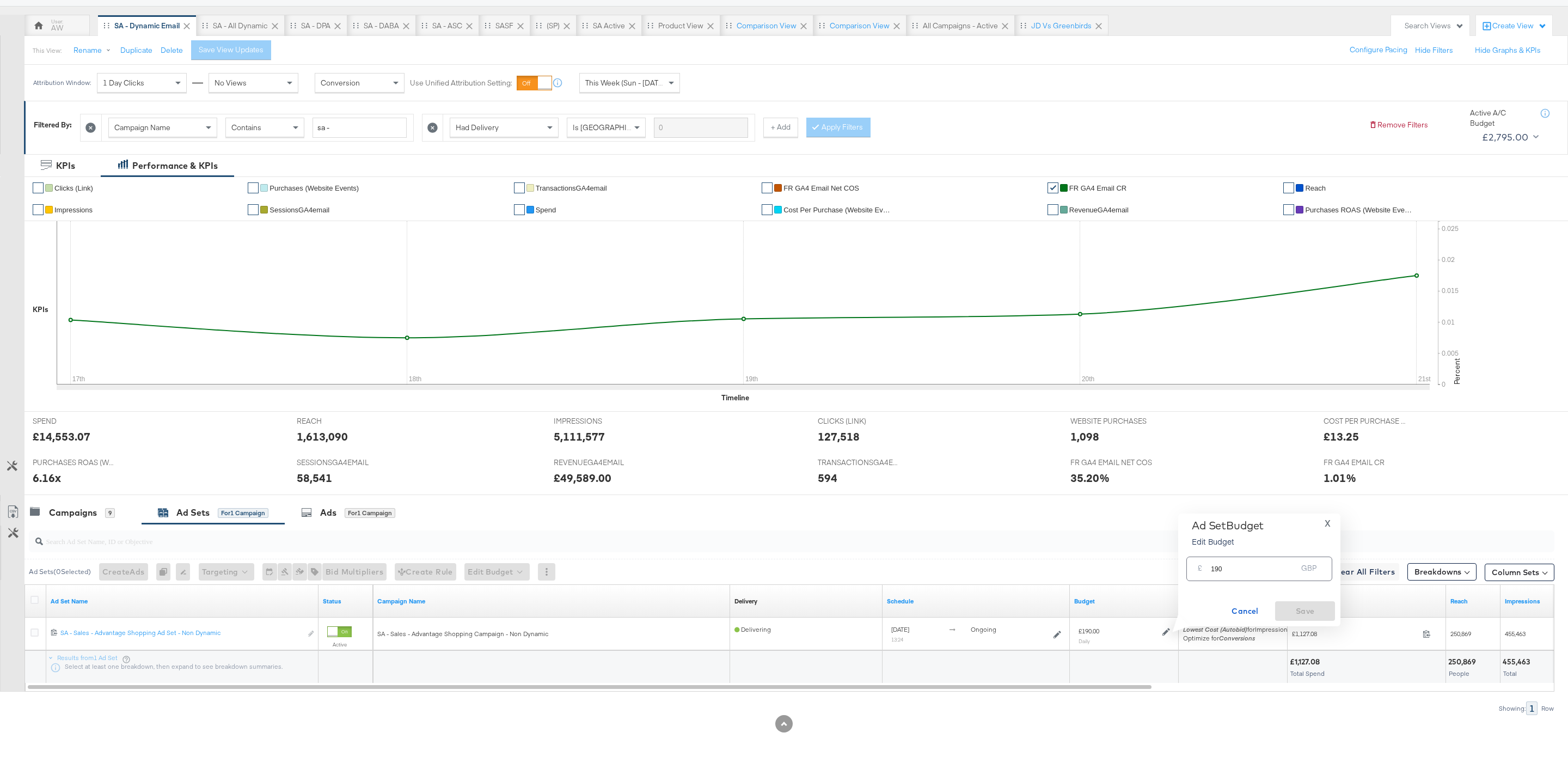
click at [1230, 567] on input "190" at bounding box center [1253, 564] width 86 height 23
type input "100"
click at [1310, 609] on span "Save" at bounding box center [1305, 611] width 51 height 14
click at [97, 524] on div at bounding box center [789, 541] width 1530 height 35
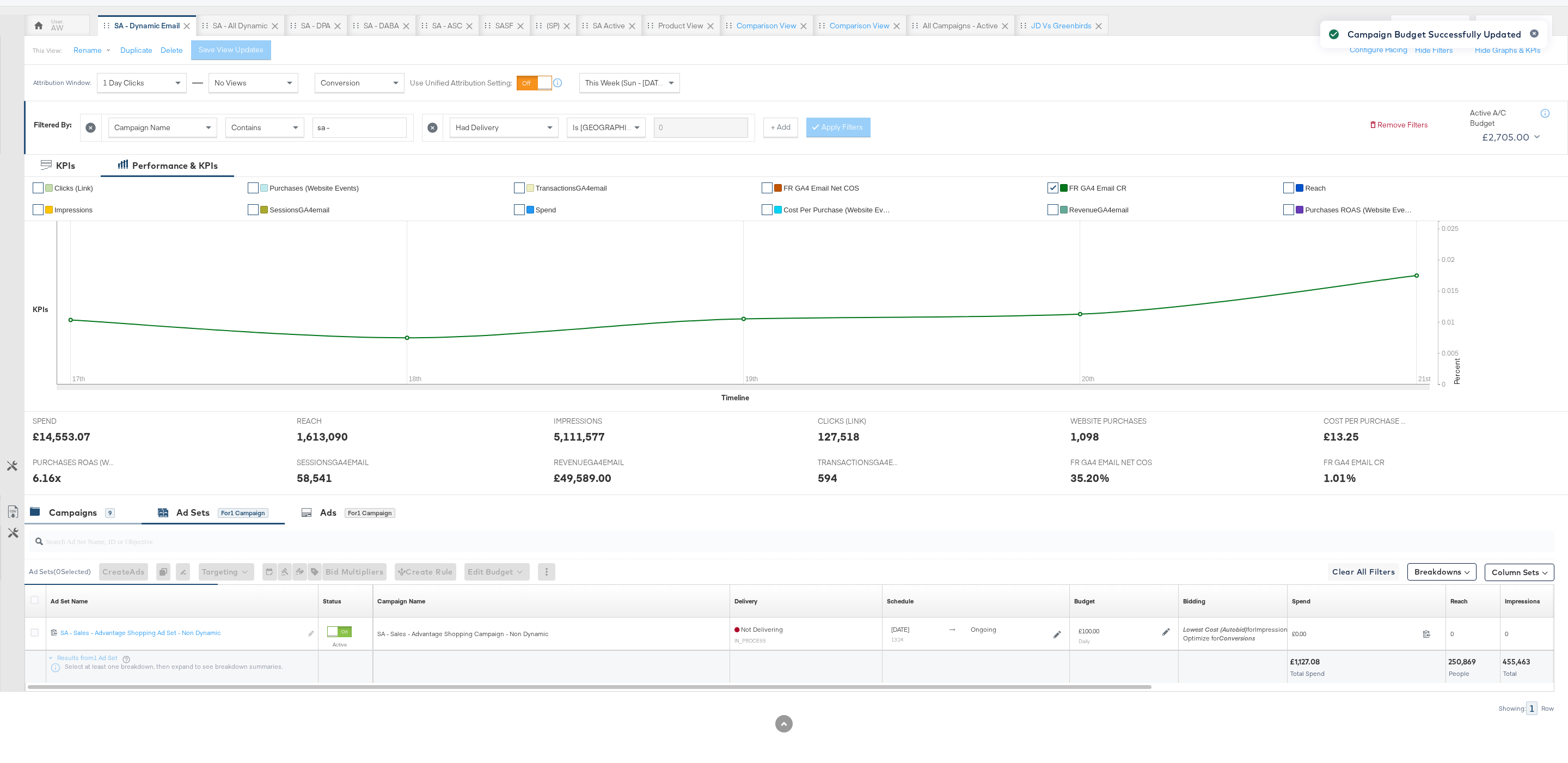
click at [88, 517] on div "Campaigns" at bounding box center [72, 513] width 48 height 12
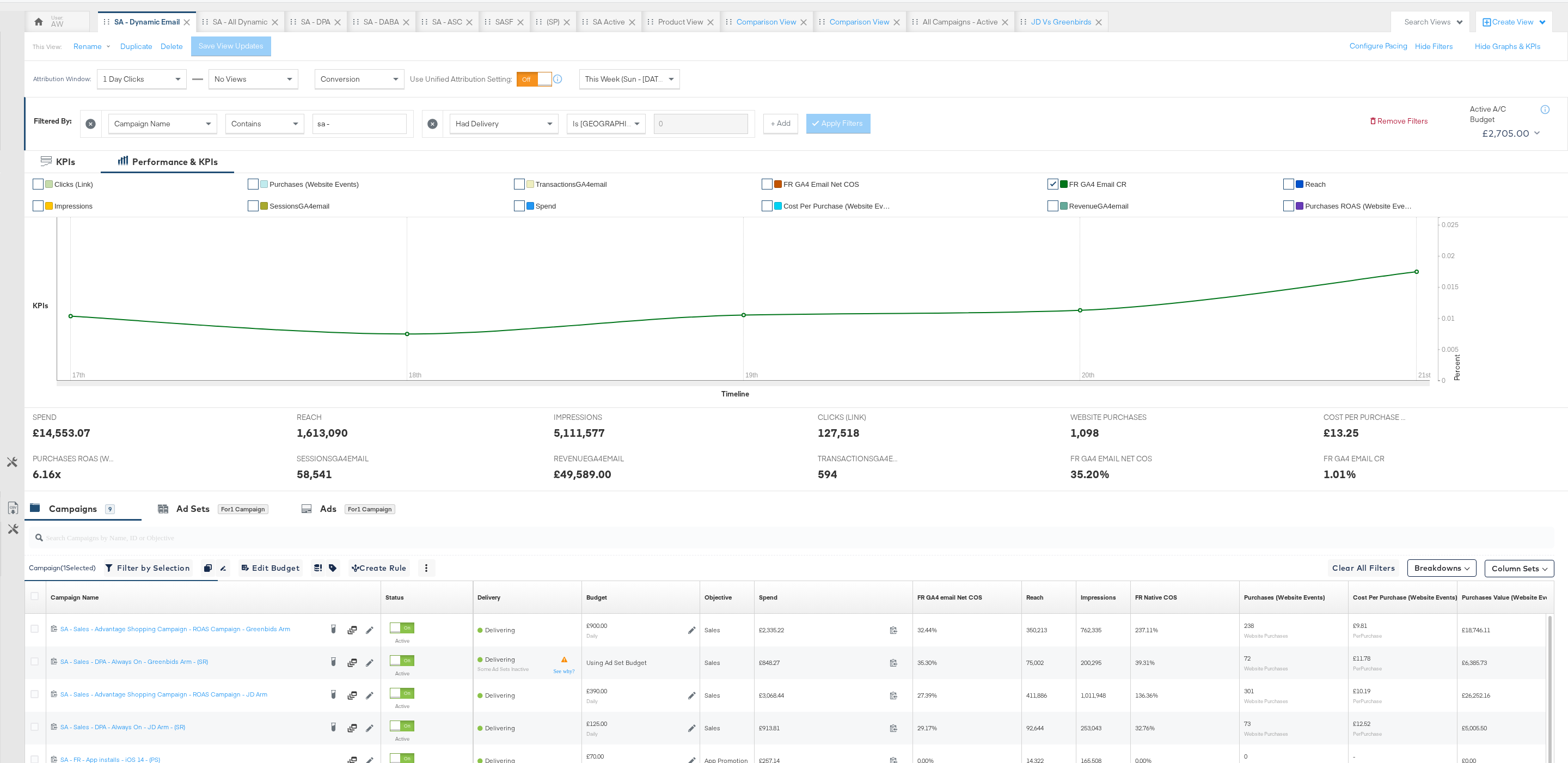
scroll to position [286, 0]
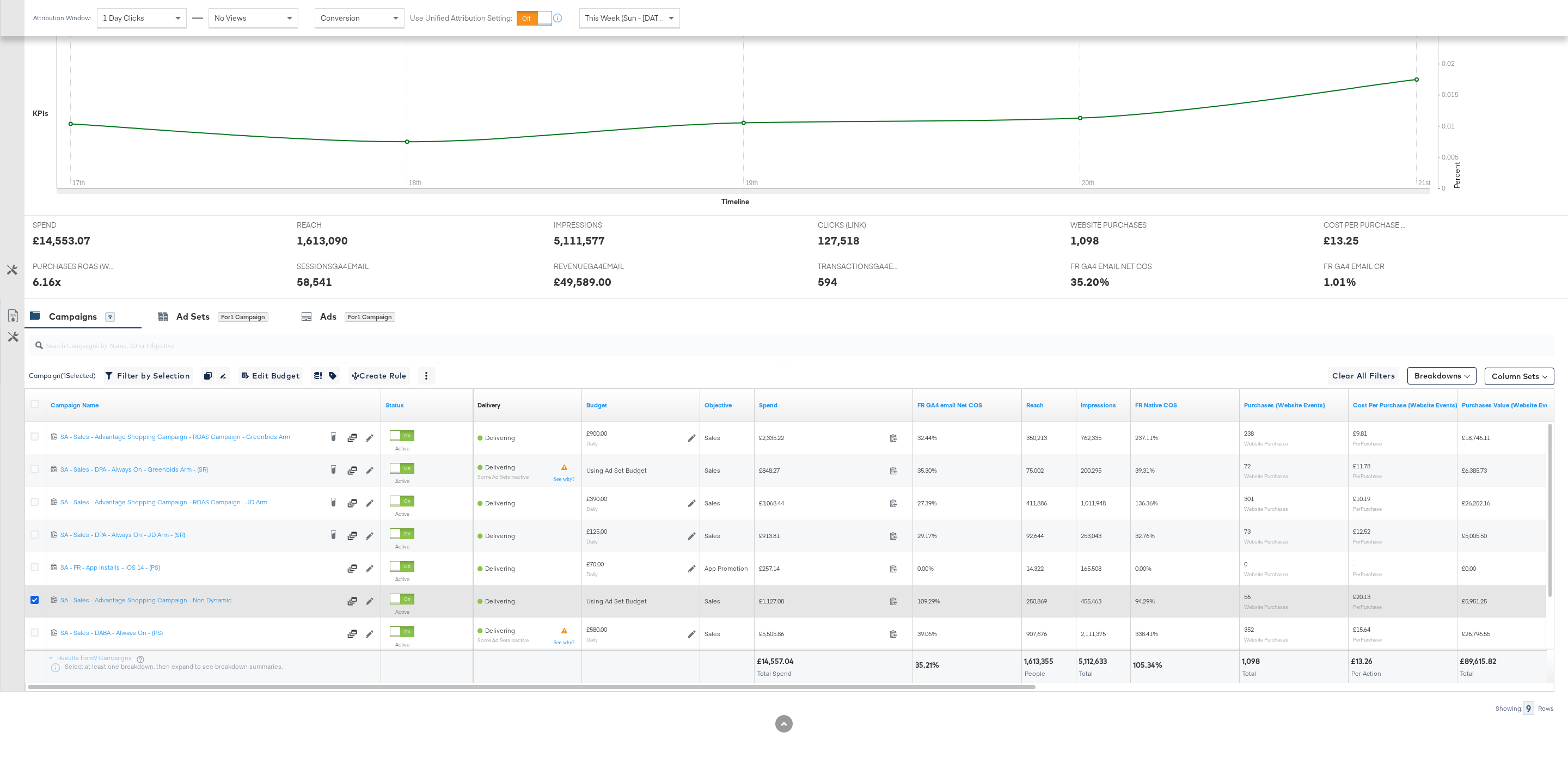
click at [35, 597] on icon at bounding box center [34, 599] width 8 height 8
click at [0, 0] on input "checkbox" at bounding box center [0, 0] width 0 height 0
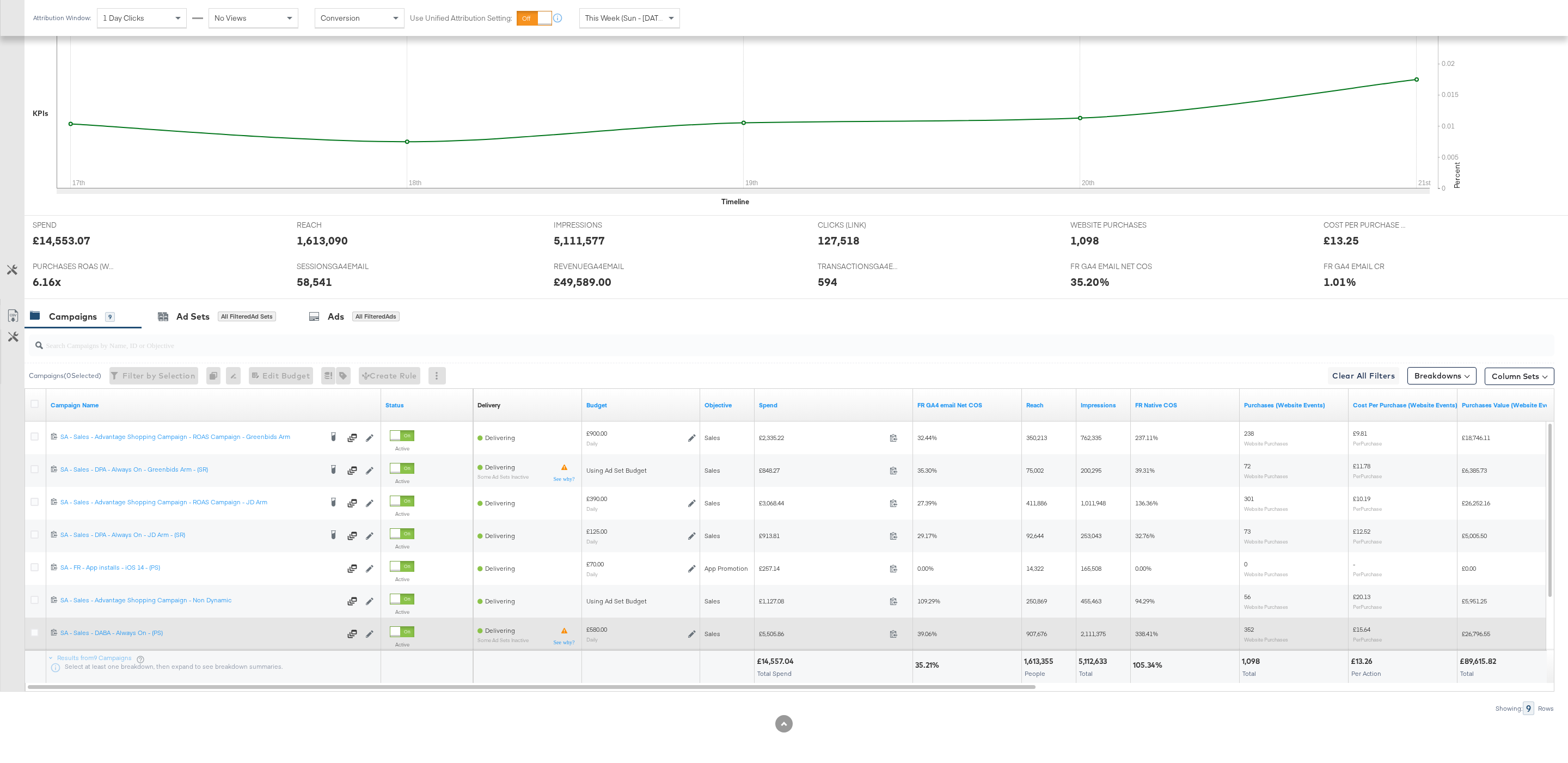
click at [695, 632] on icon at bounding box center [692, 634] width 8 height 8
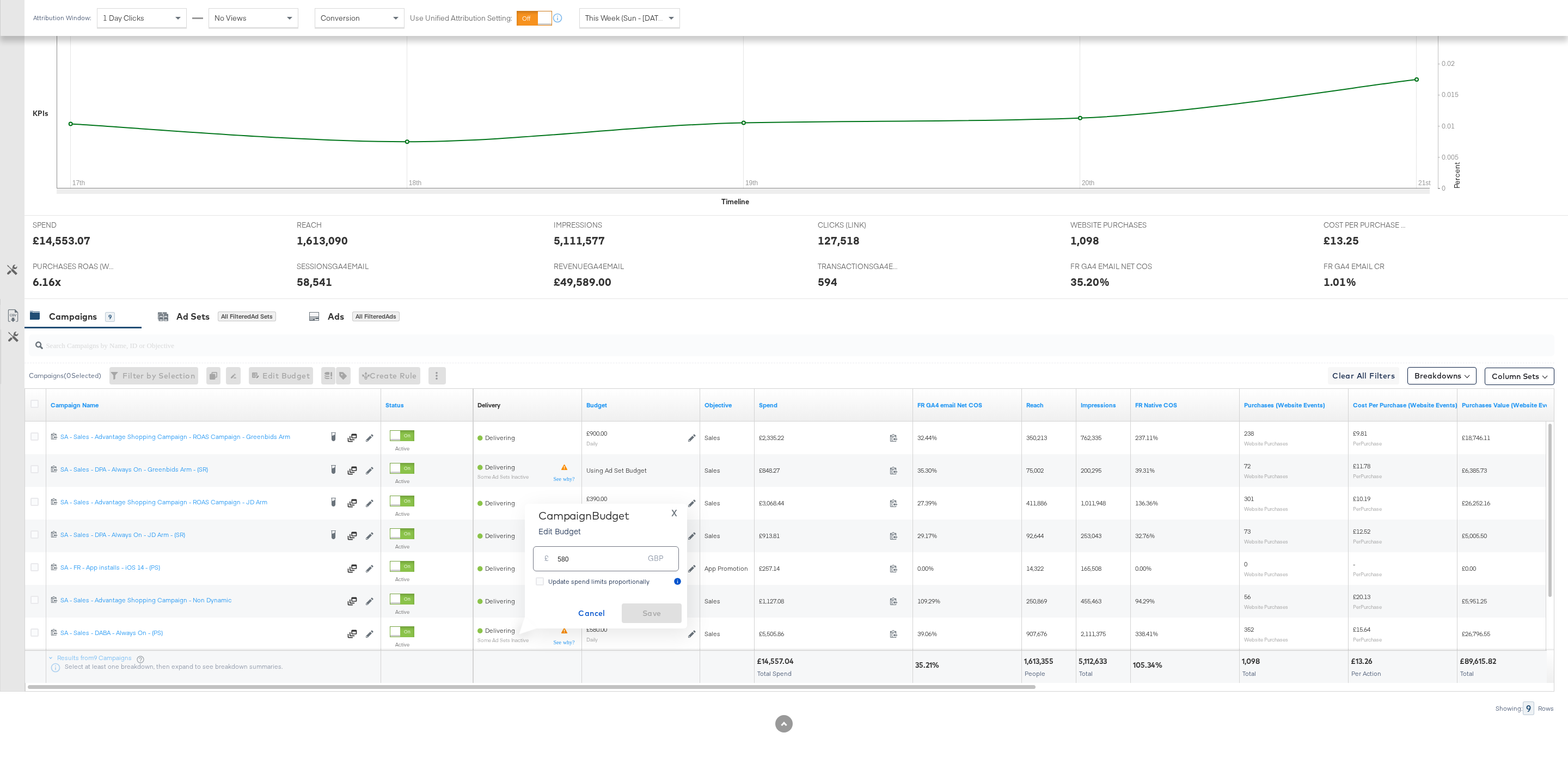
click at [588, 570] on div "£ 580 GBP" at bounding box center [606, 558] width 146 height 24
click at [584, 565] on input "580" at bounding box center [601, 554] width 86 height 23
type input "670"
click at [671, 607] on span "Save" at bounding box center [651, 614] width 51 height 14
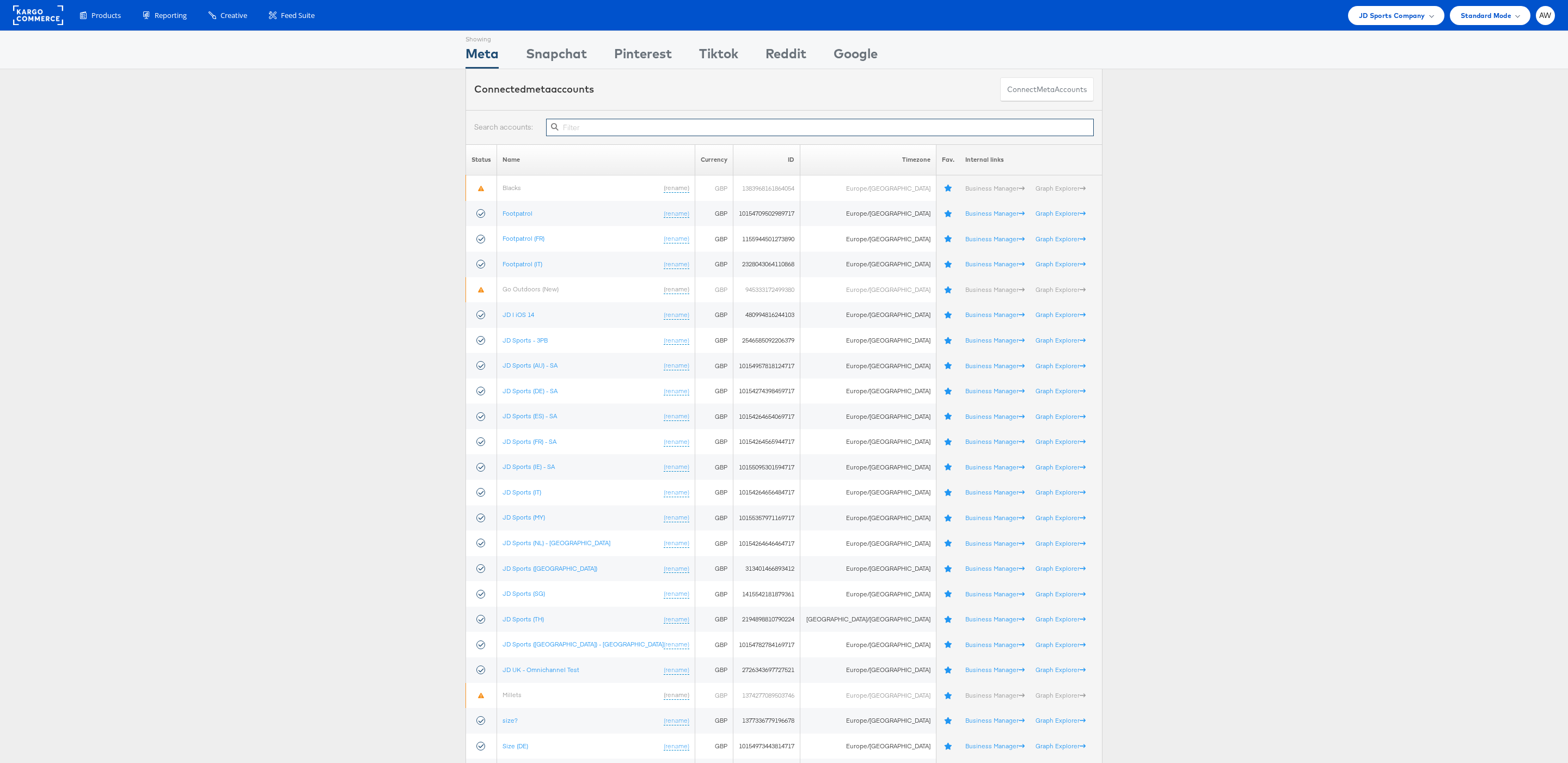
click at [727, 123] on input "text" at bounding box center [820, 128] width 548 height 17
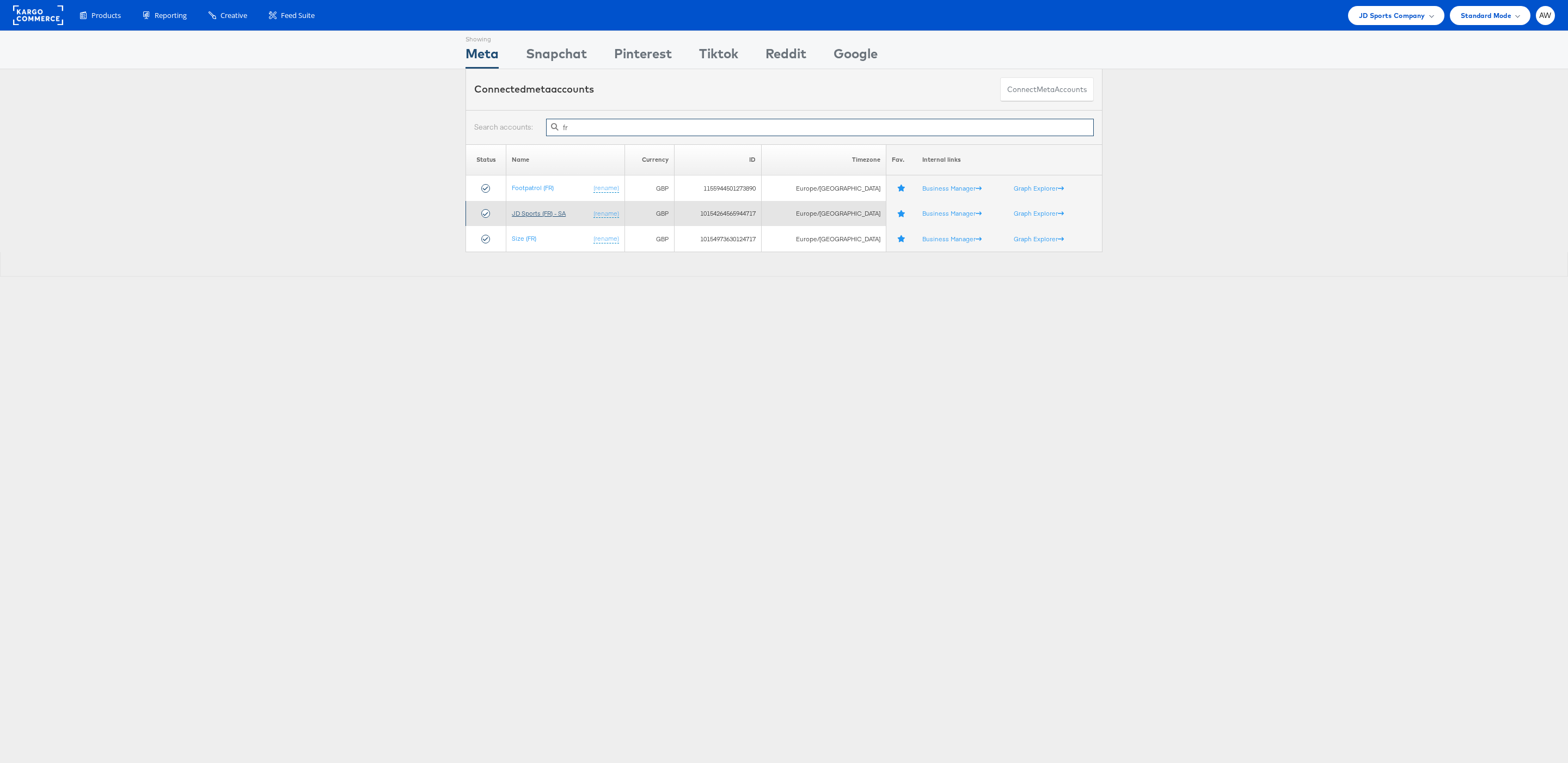
type input "fr"
click at [522, 217] on link "JD Sports (FR) - SA" at bounding box center [539, 213] width 54 height 8
